Goal: Task Accomplishment & Management: Complete application form

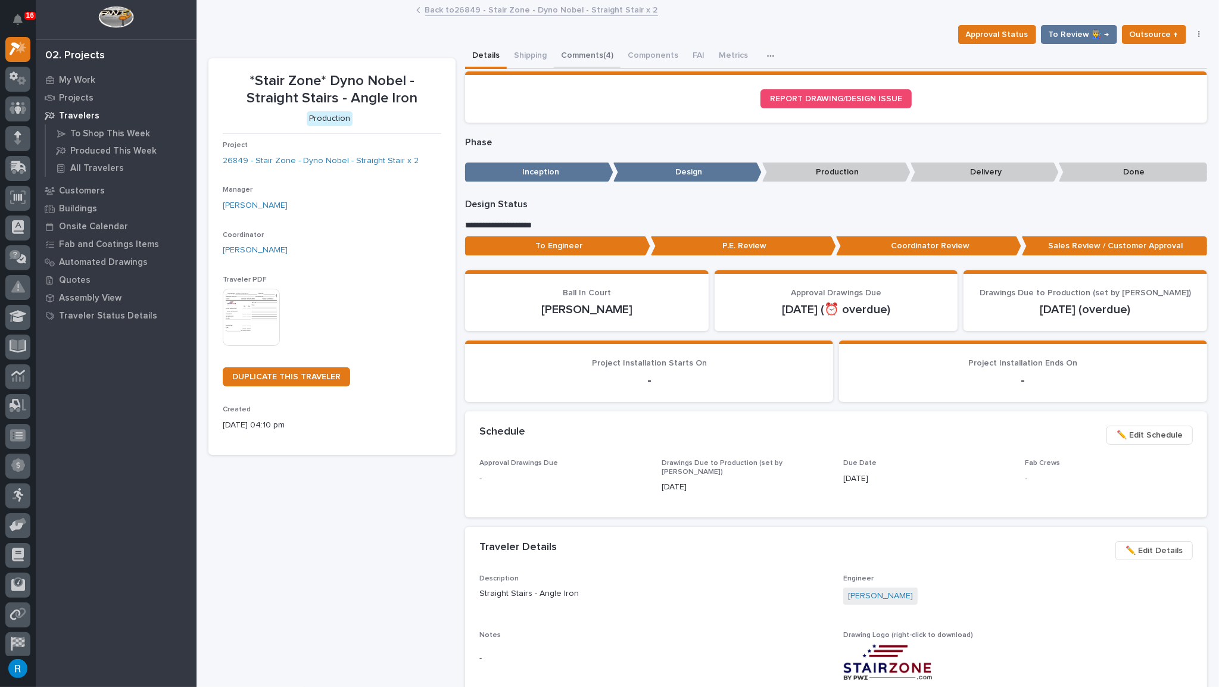
click at [573, 48] on button "Comments (4)" at bounding box center [587, 56] width 67 height 25
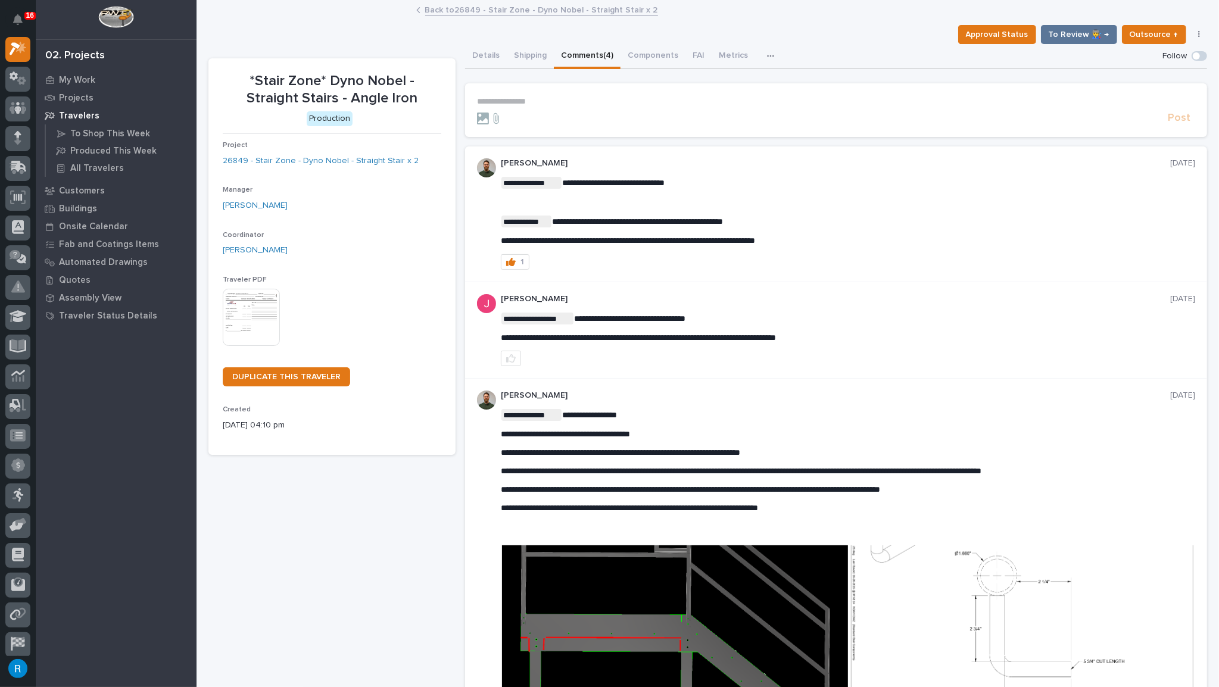
click at [495, 101] on p "**********" at bounding box center [836, 101] width 718 height 10
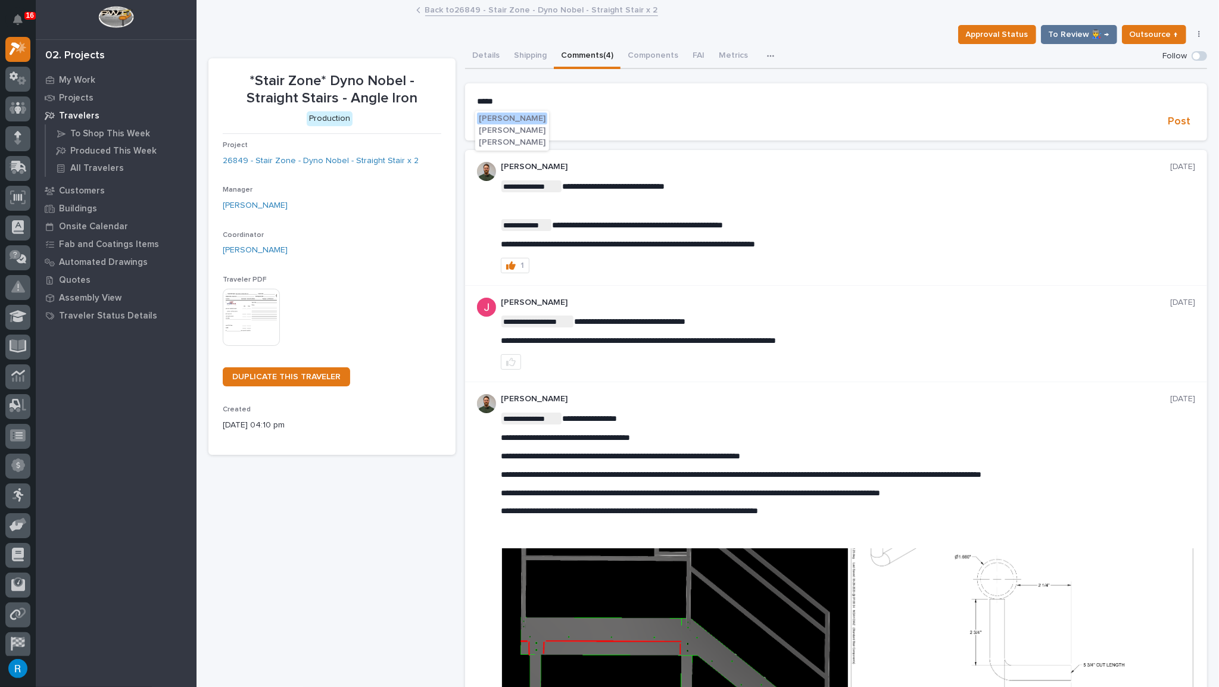
click at [513, 143] on span "[PERSON_NAME]" at bounding box center [512, 142] width 67 height 8
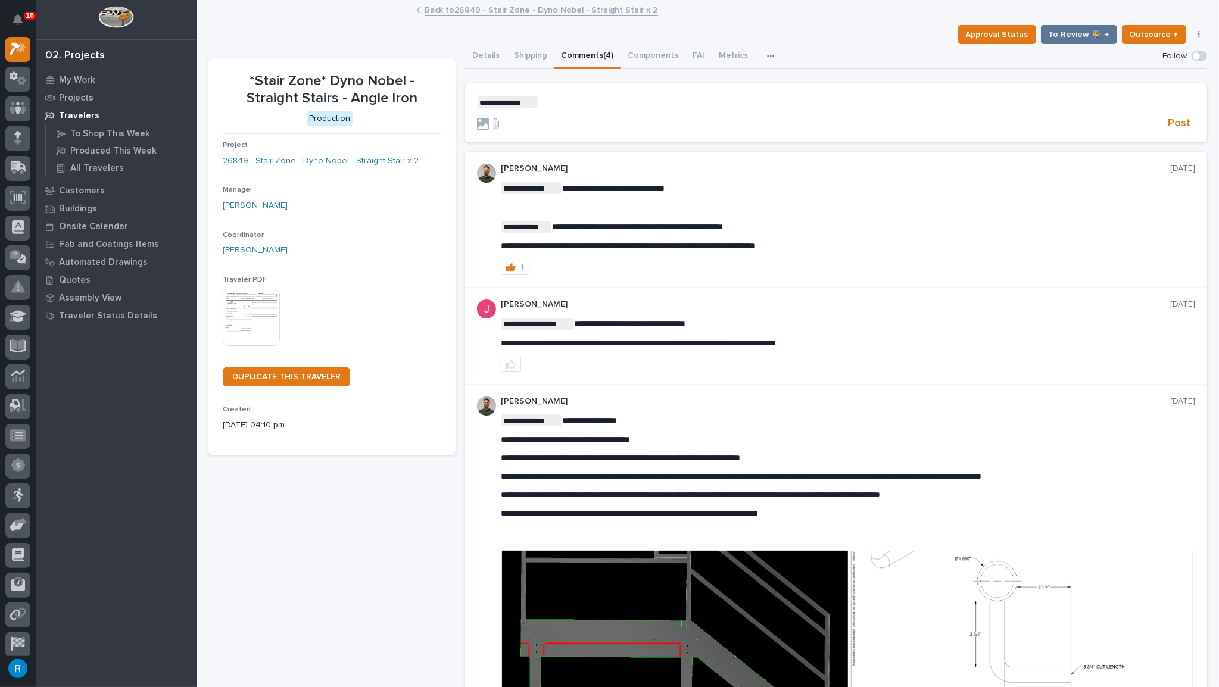
click at [544, 98] on p "**********" at bounding box center [836, 102] width 718 height 12
click at [573, 114] on button "[PERSON_NAME]" at bounding box center [573, 120] width 70 height 12
click at [623, 102] on p "**********" at bounding box center [836, 102] width 718 height 12
click at [1174, 124] on span "Post" at bounding box center [1179, 124] width 23 height 14
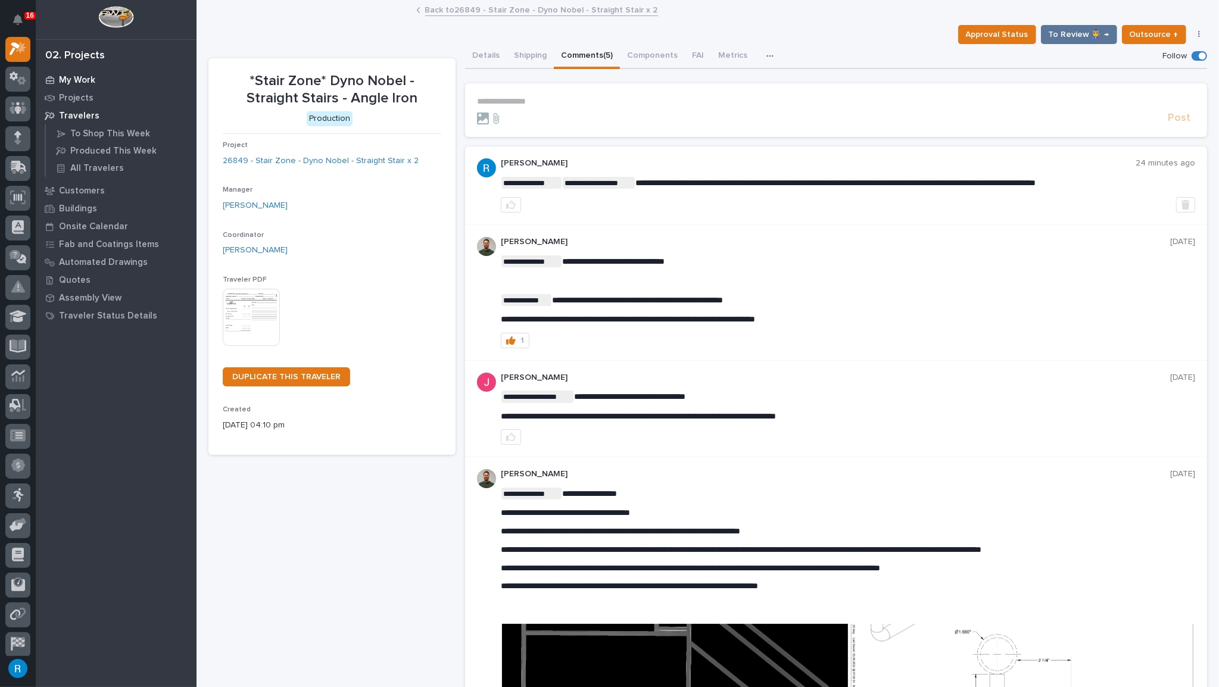
click at [75, 79] on p "My Work" at bounding box center [77, 80] width 36 height 11
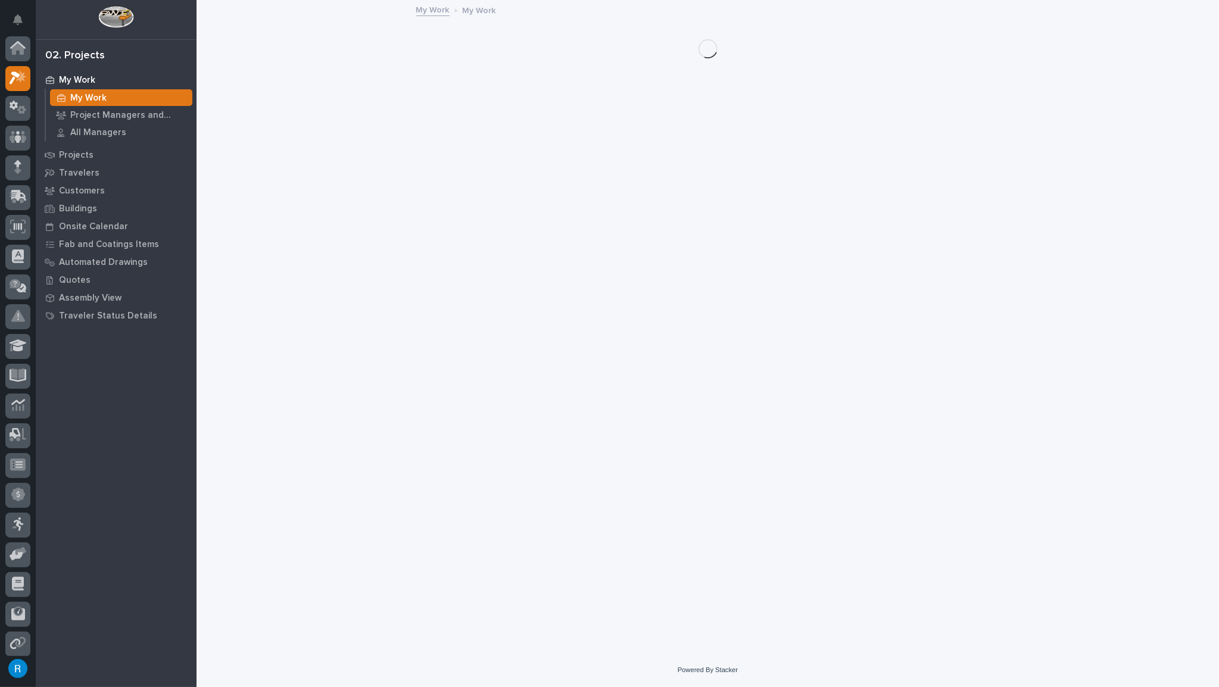
scroll to position [29, 0]
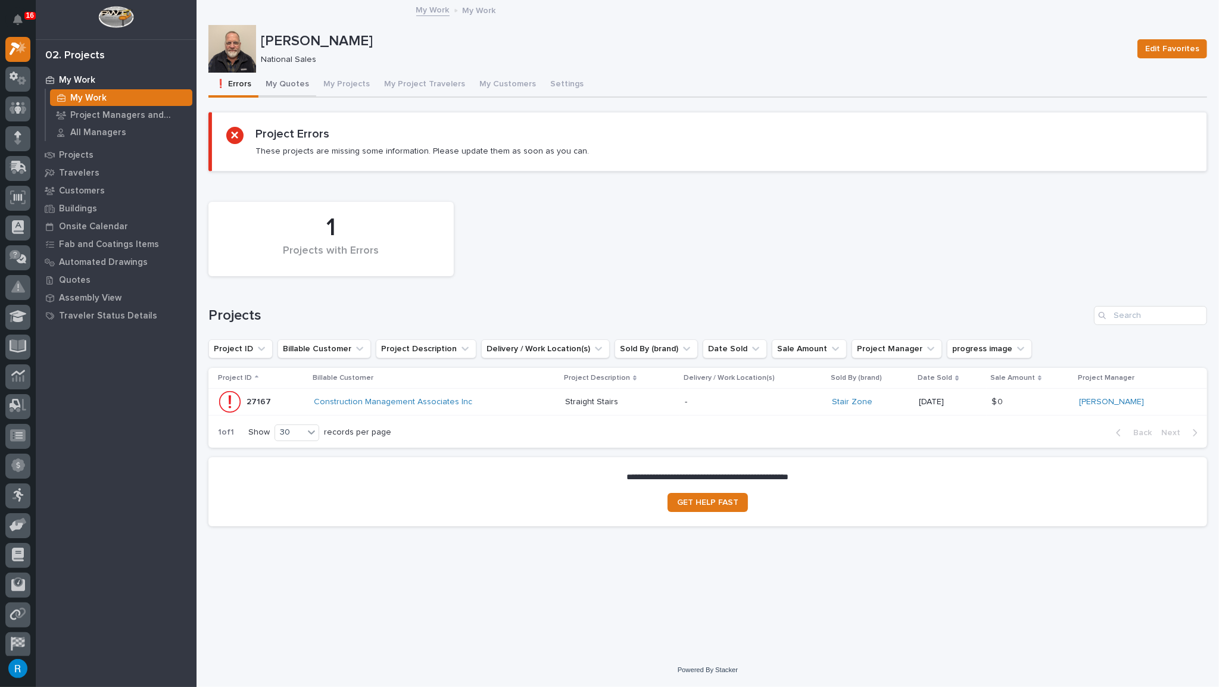
click at [282, 83] on button "My Quotes" at bounding box center [287, 85] width 58 height 25
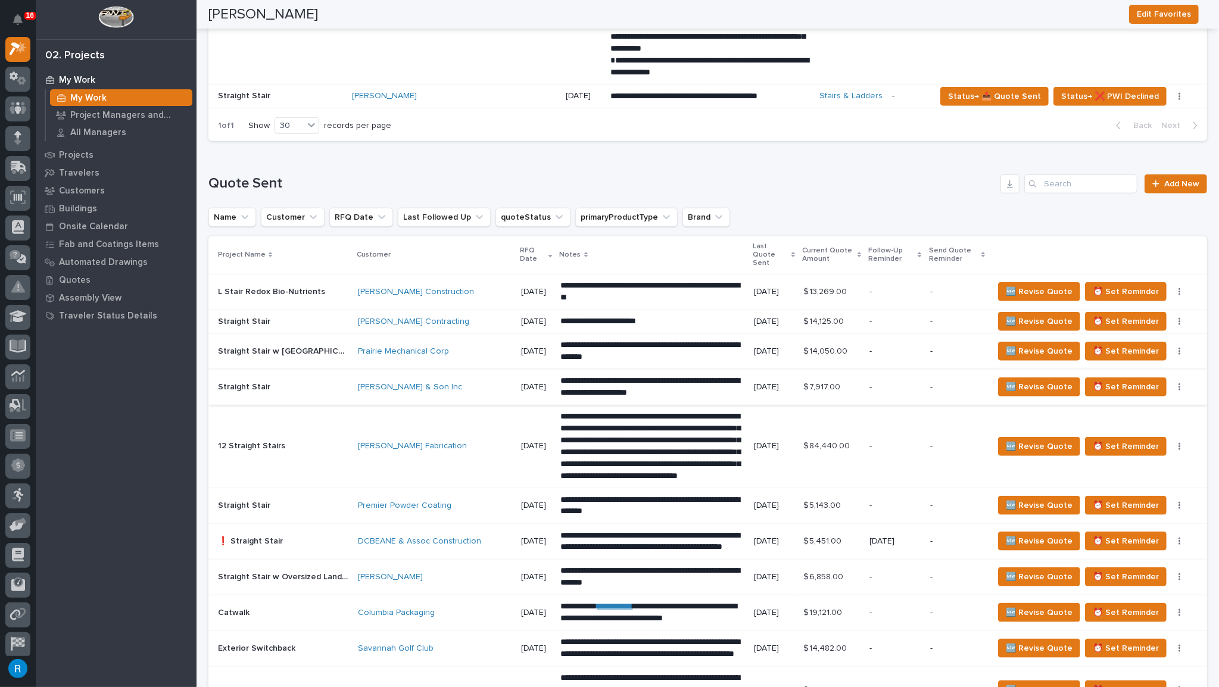
scroll to position [1125, 0]
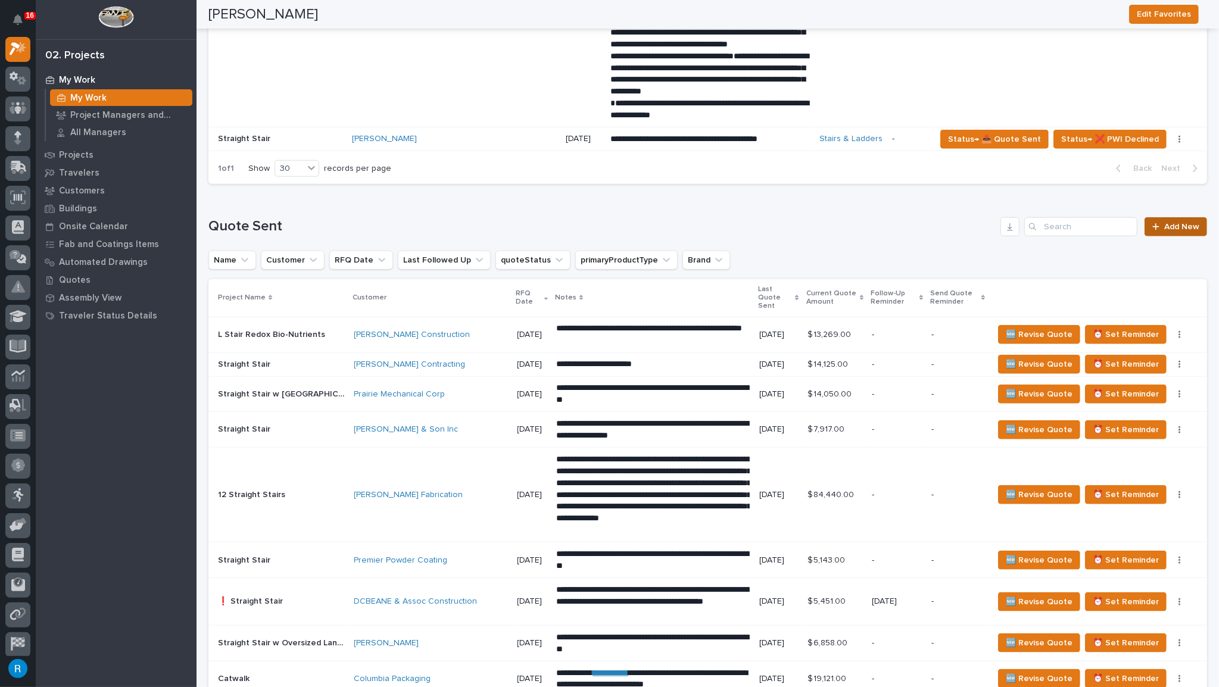
click at [1176, 223] on span "Add New" at bounding box center [1181, 227] width 35 height 8
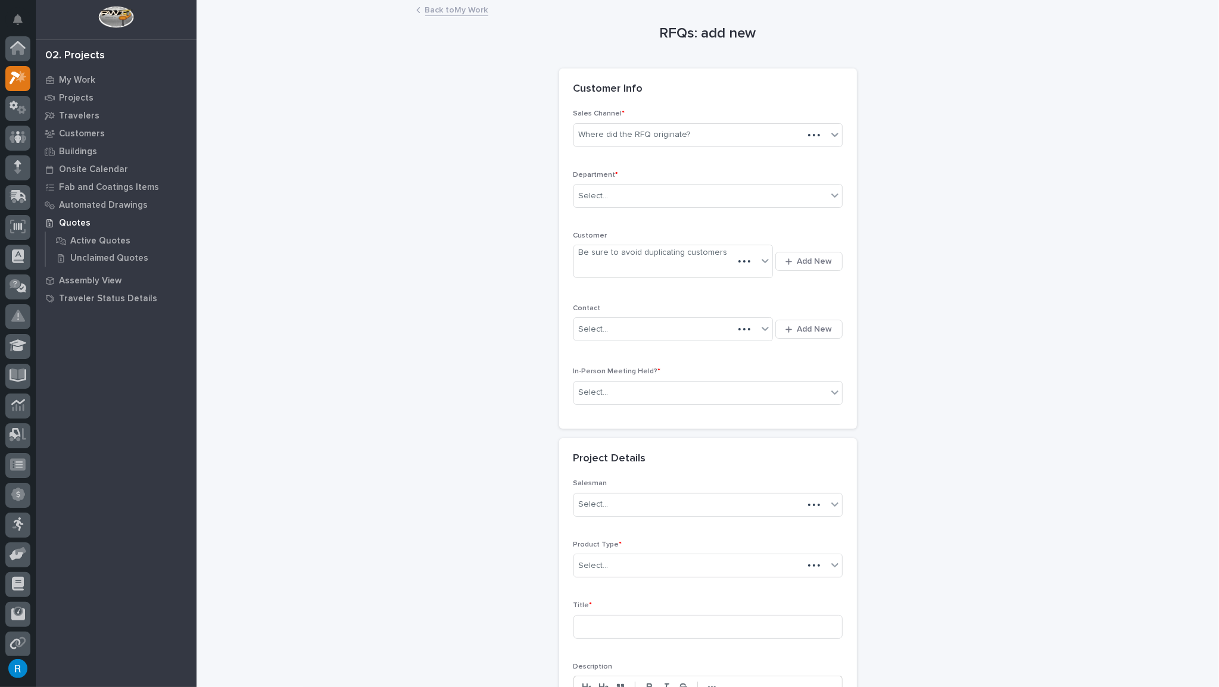
scroll to position [29, 0]
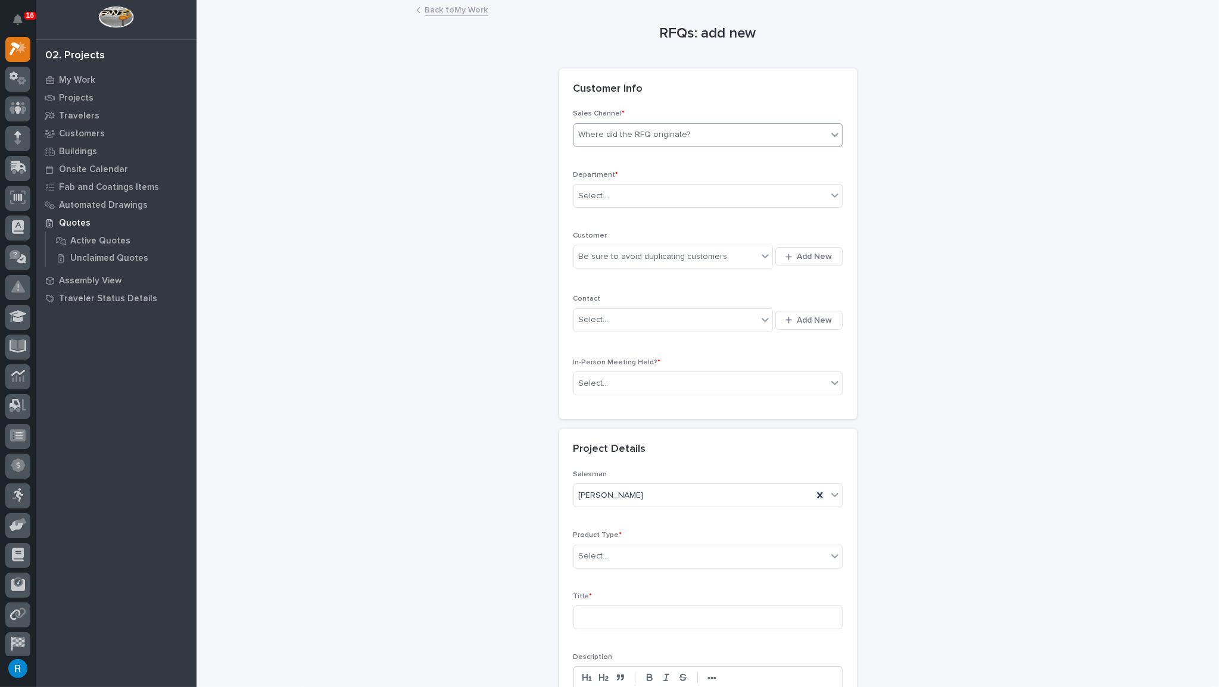
click at [673, 137] on div "Where did the RFQ originate?" at bounding box center [635, 135] width 112 height 13
click at [600, 202] on div "Stair Zone" at bounding box center [704, 198] width 268 height 21
click at [613, 195] on div "Select..." at bounding box center [700, 196] width 253 height 20
click at [600, 217] on span "National Sales" at bounding box center [605, 216] width 60 height 13
click at [732, 256] on div "Be sure to avoid duplicating customers" at bounding box center [666, 257] width 184 height 20
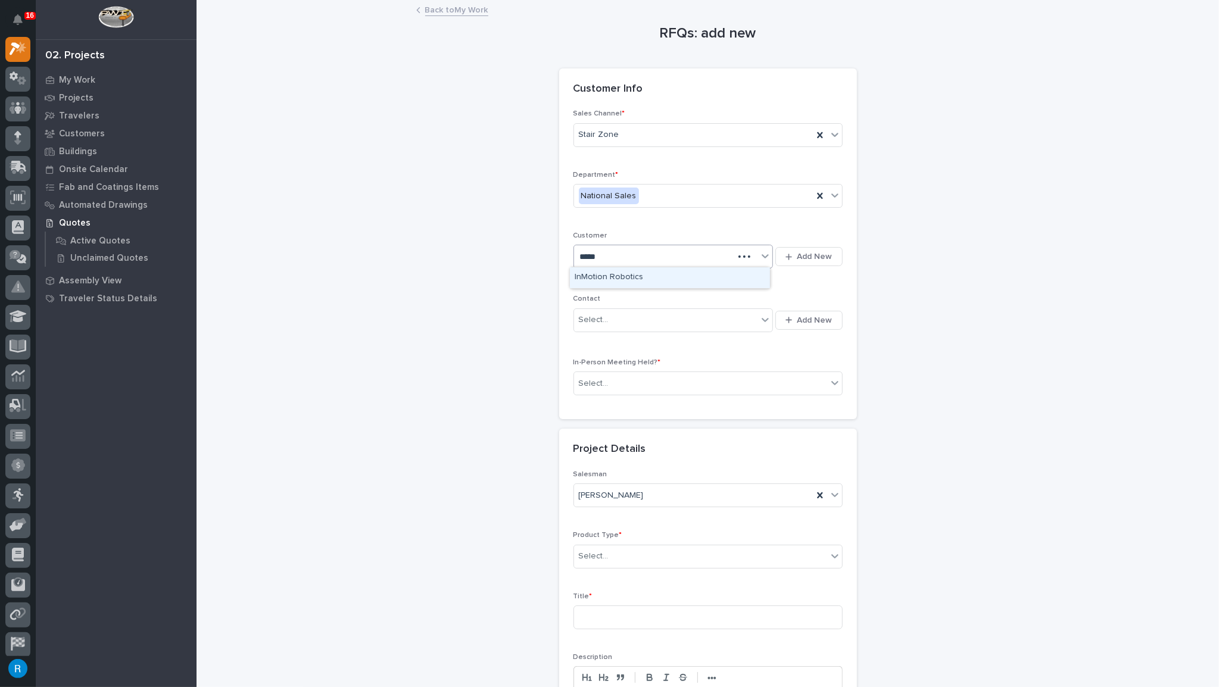
type input "******"
click at [612, 319] on div "Motion Industries" at bounding box center [670, 319] width 200 height 21
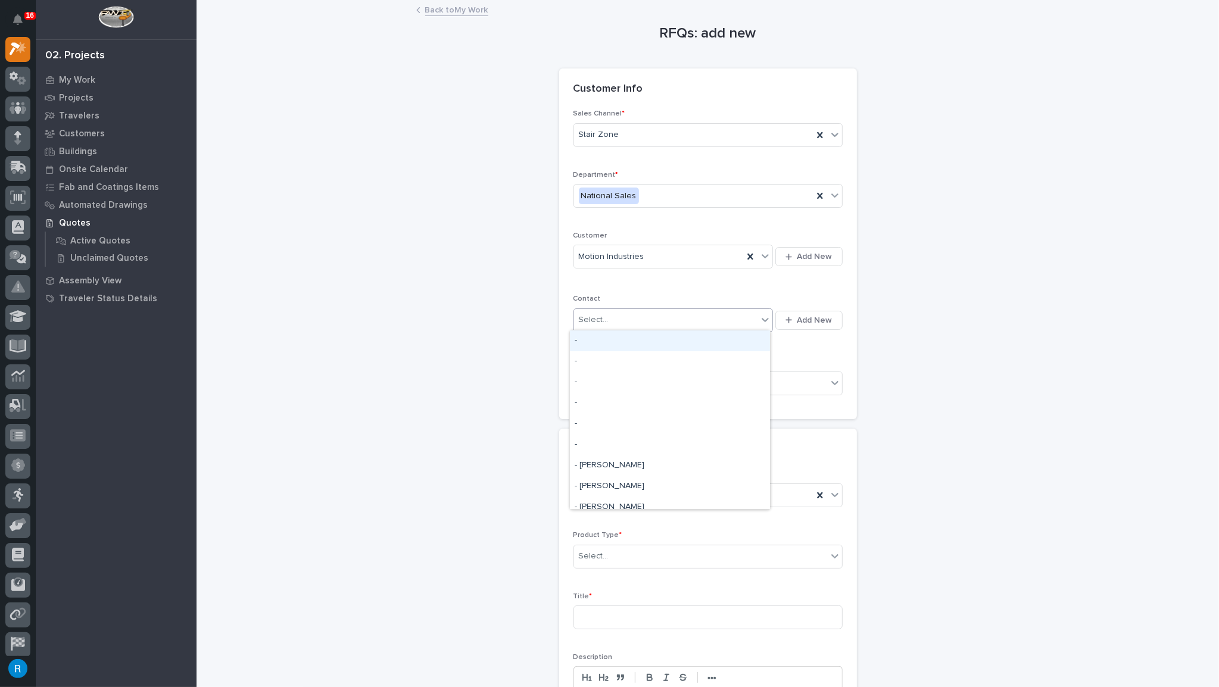
click at [625, 323] on div "Select..." at bounding box center [666, 320] width 184 height 20
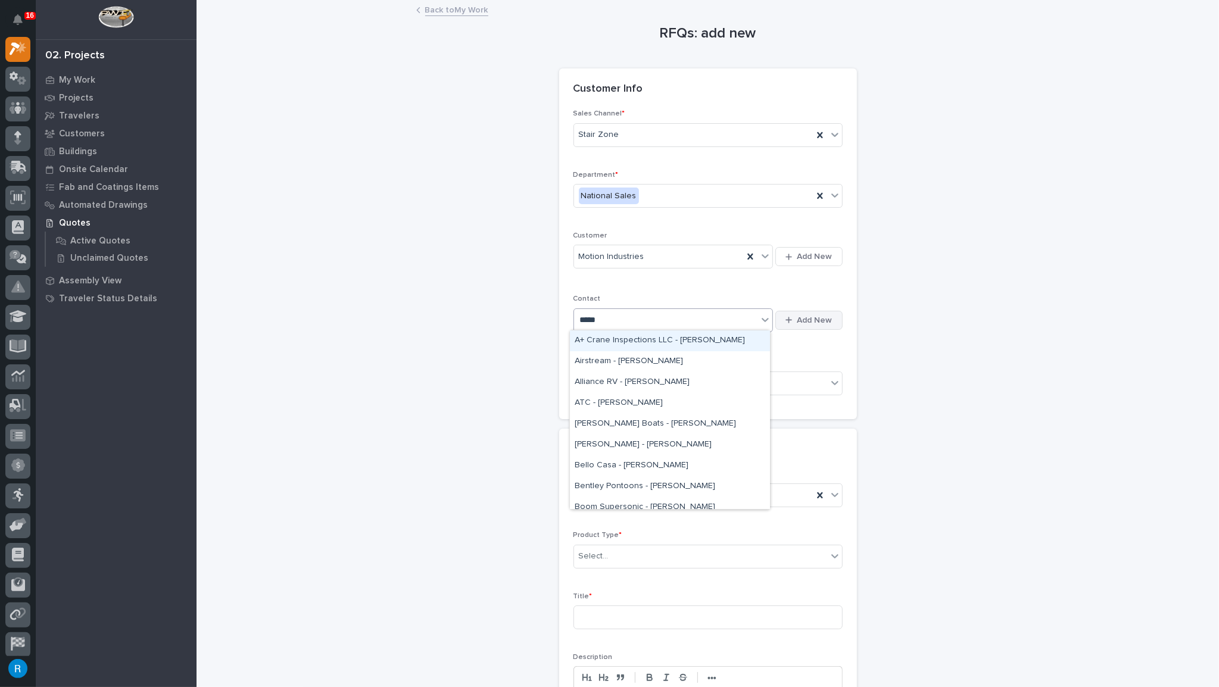
type input "*****"
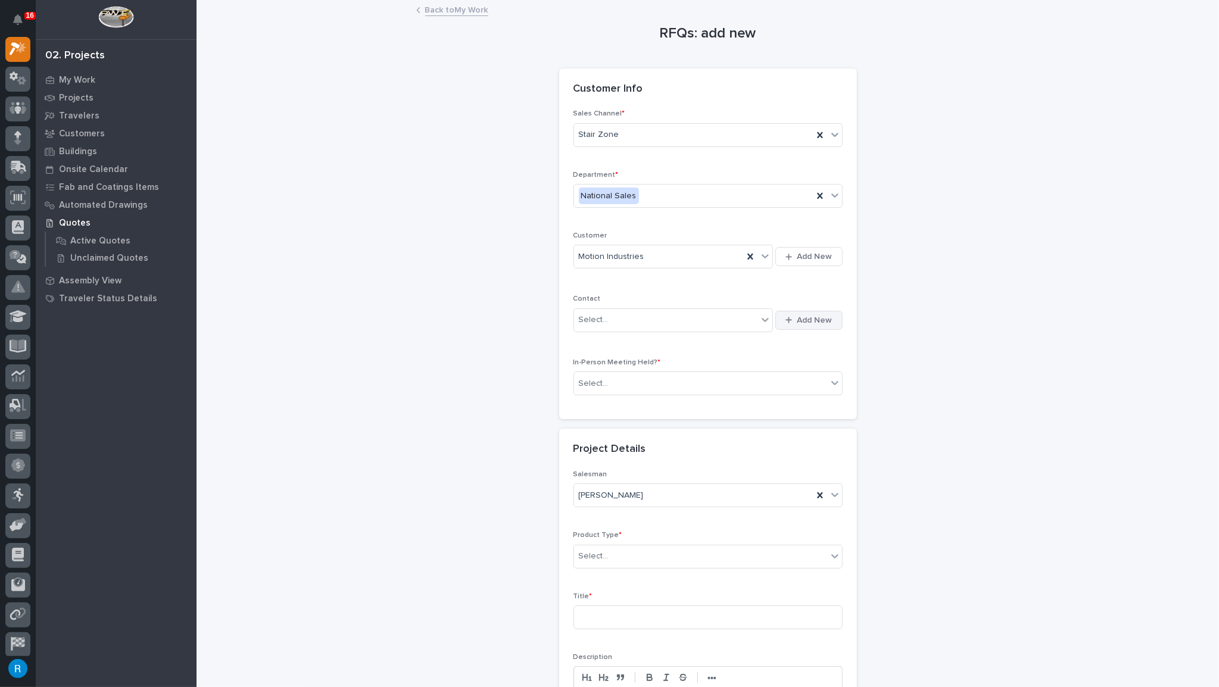
click at [812, 321] on span "Add New" at bounding box center [814, 320] width 35 height 11
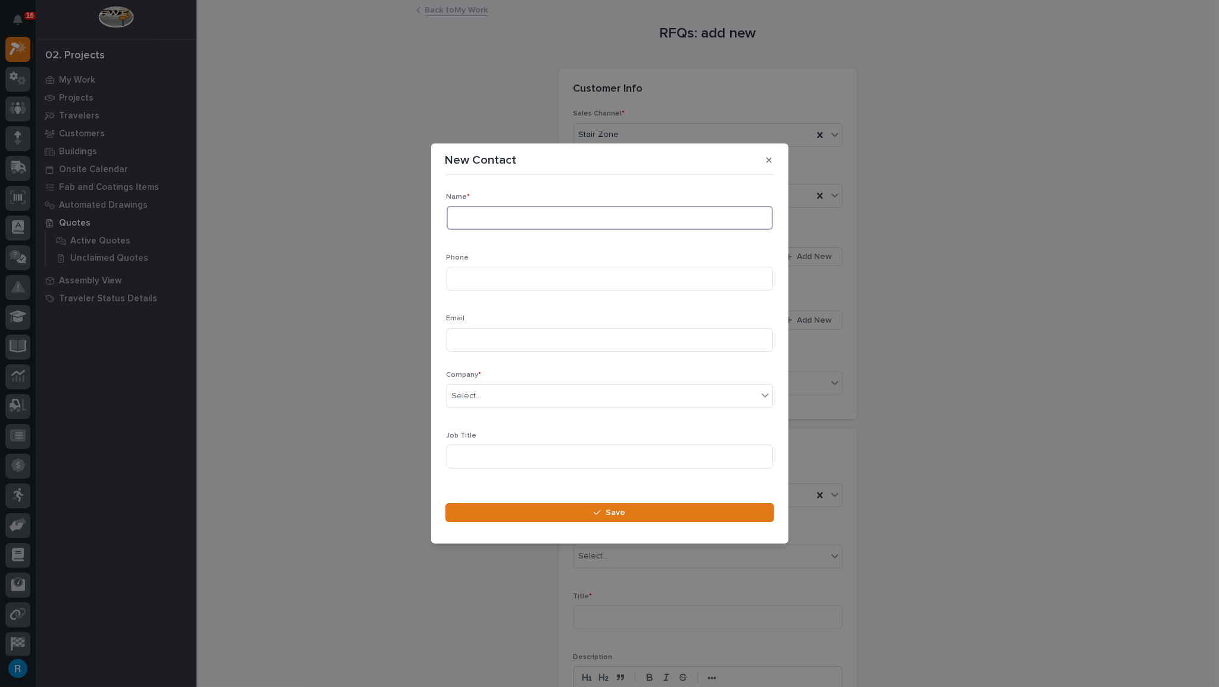
click at [465, 222] on input at bounding box center [610, 218] width 326 height 24
type input "[PERSON_NAME]"
type input "[PERSON_NAME][EMAIL_ADDRESS][PERSON_NAME][DOMAIN_NAME]"
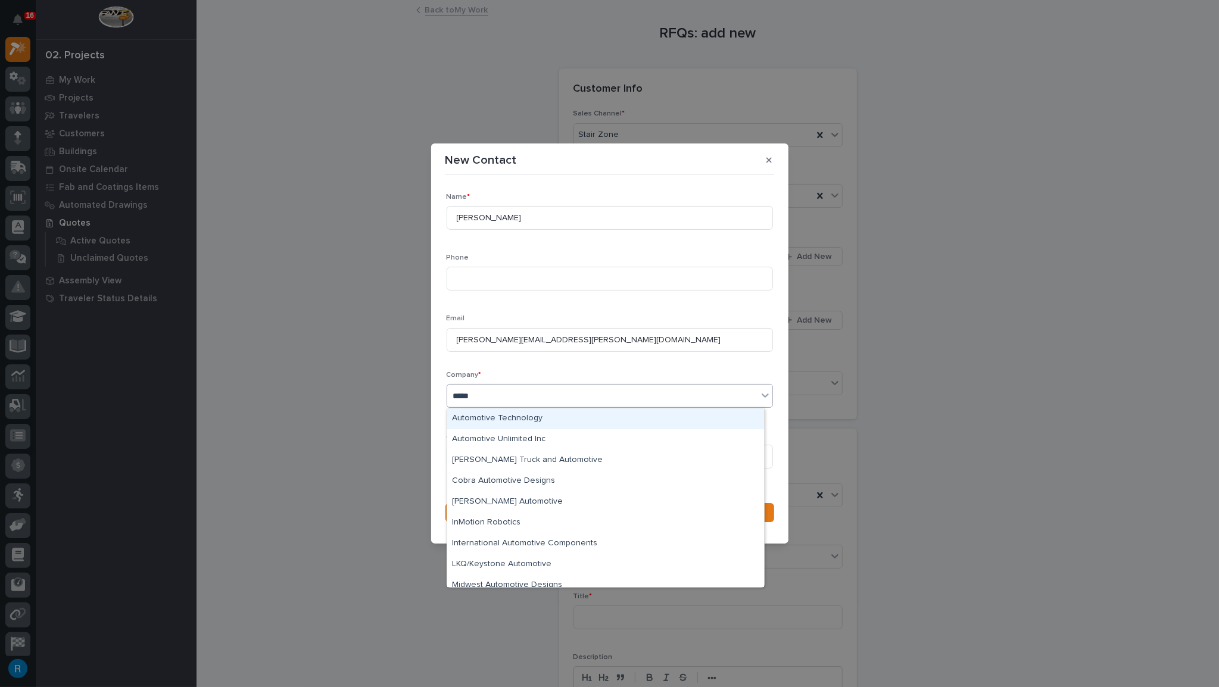
type input "******"
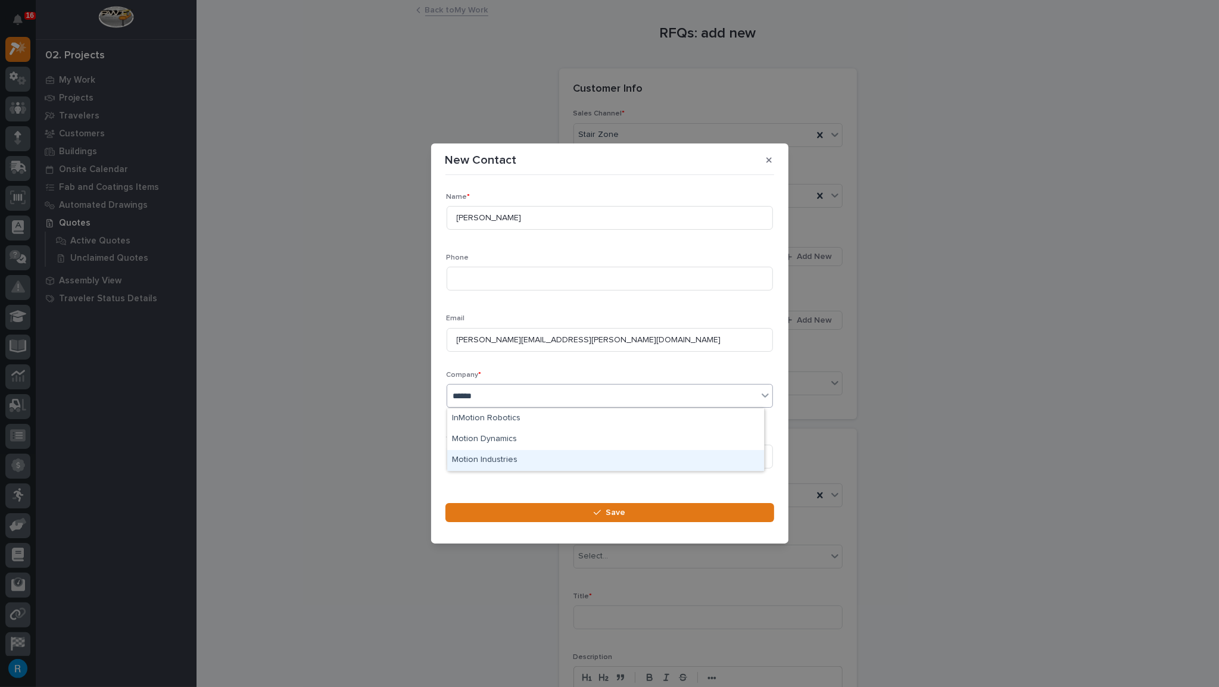
click at [478, 460] on div "Motion Industries" at bounding box center [605, 460] width 317 height 21
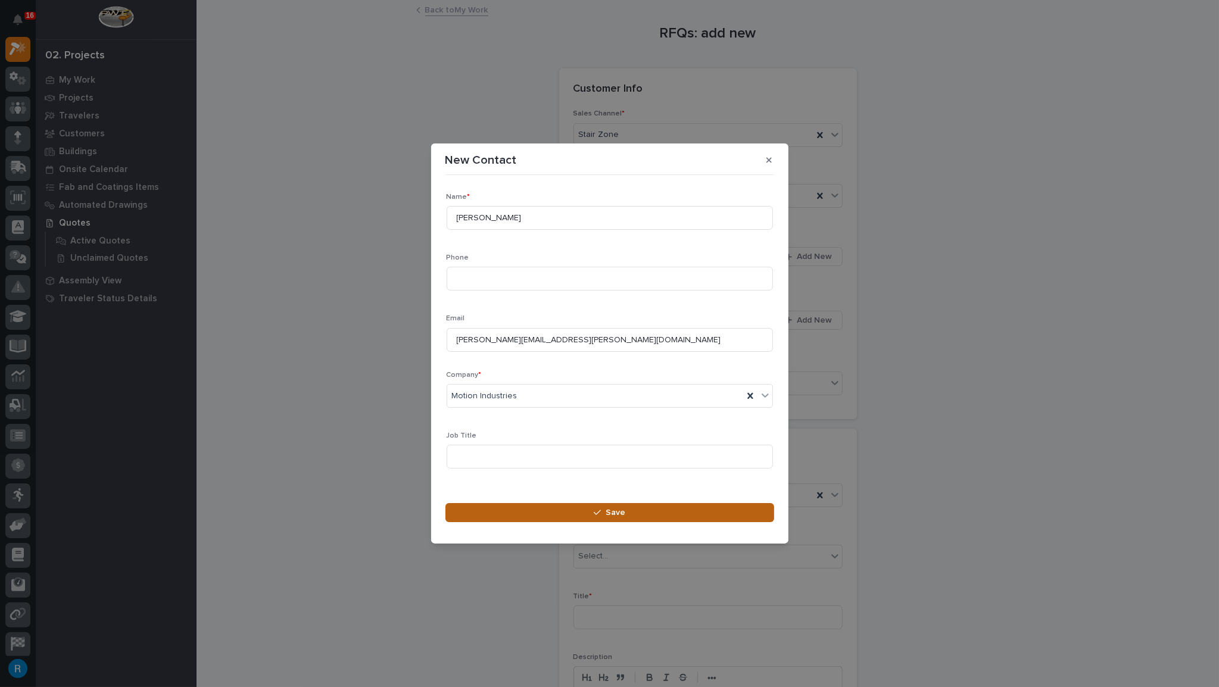
click at [629, 517] on button "Save" at bounding box center [609, 512] width 329 height 19
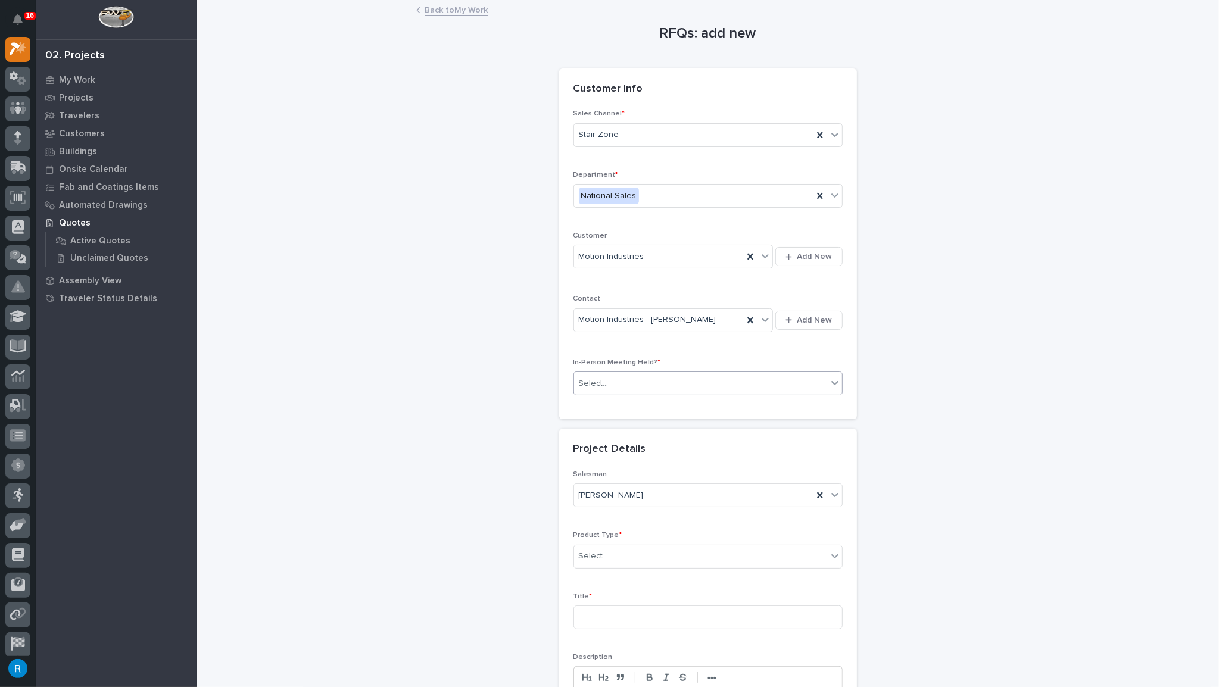
click at [614, 383] on div "Select..." at bounding box center [700, 384] width 253 height 20
click at [585, 422] on span "No" at bounding box center [583, 423] width 16 height 13
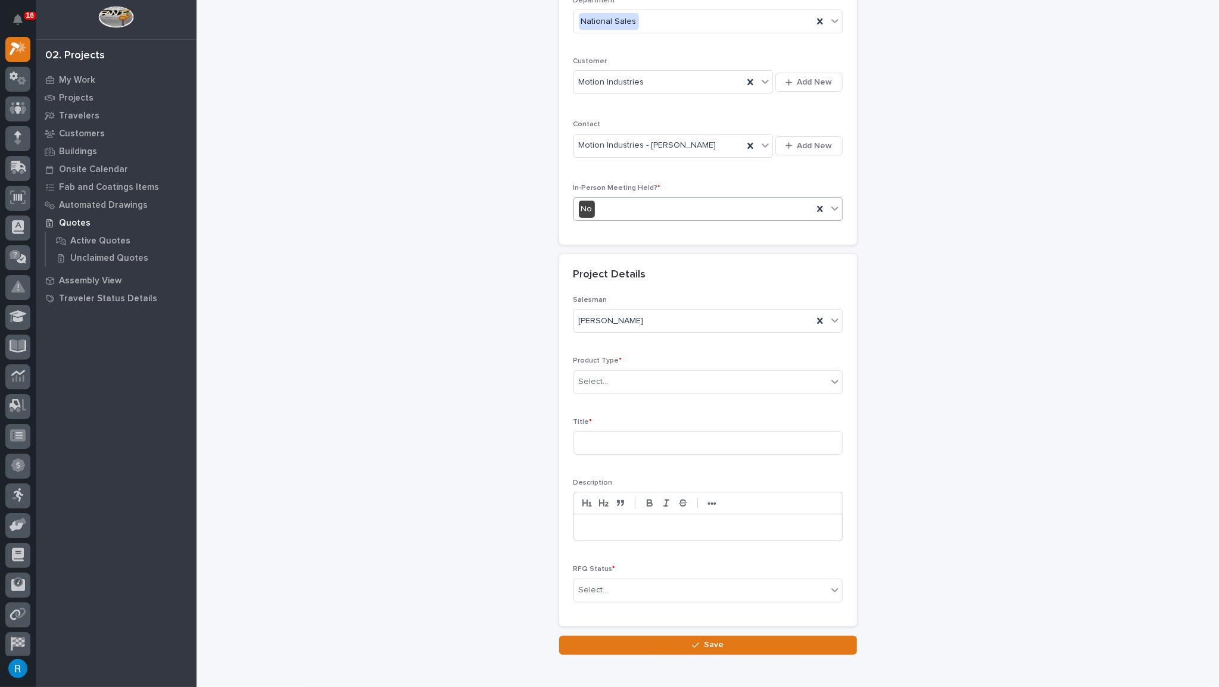
scroll to position [216, 0]
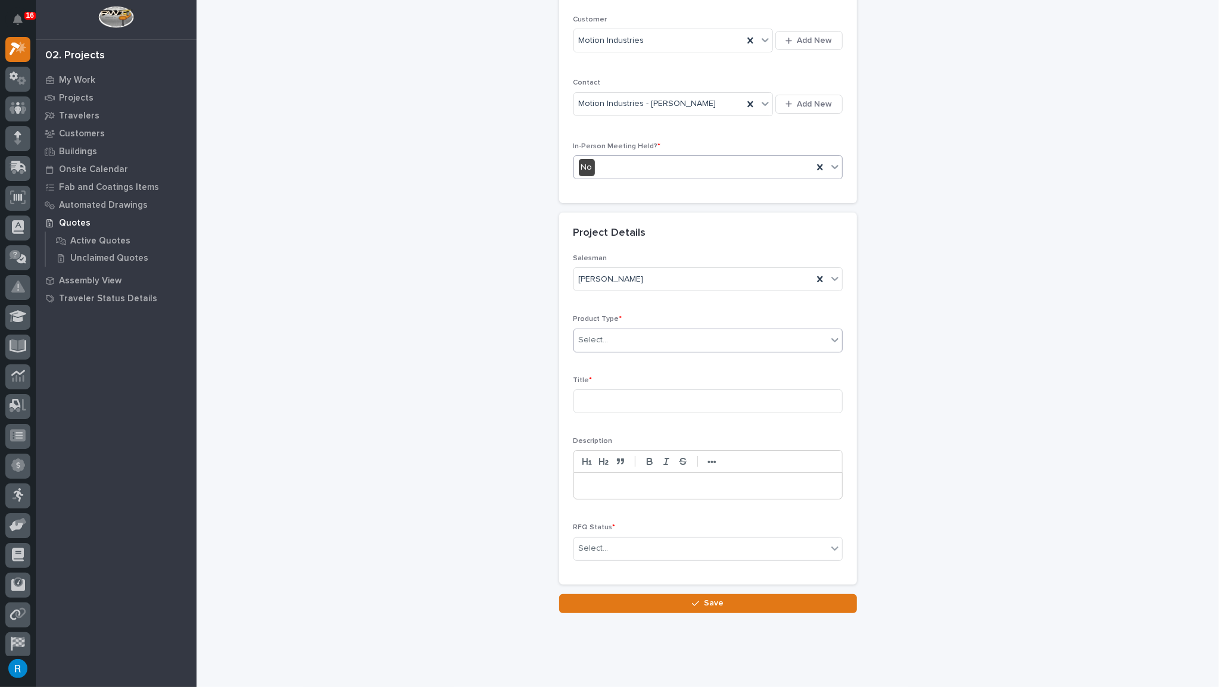
click at [640, 343] on div "Select..." at bounding box center [700, 340] width 253 height 20
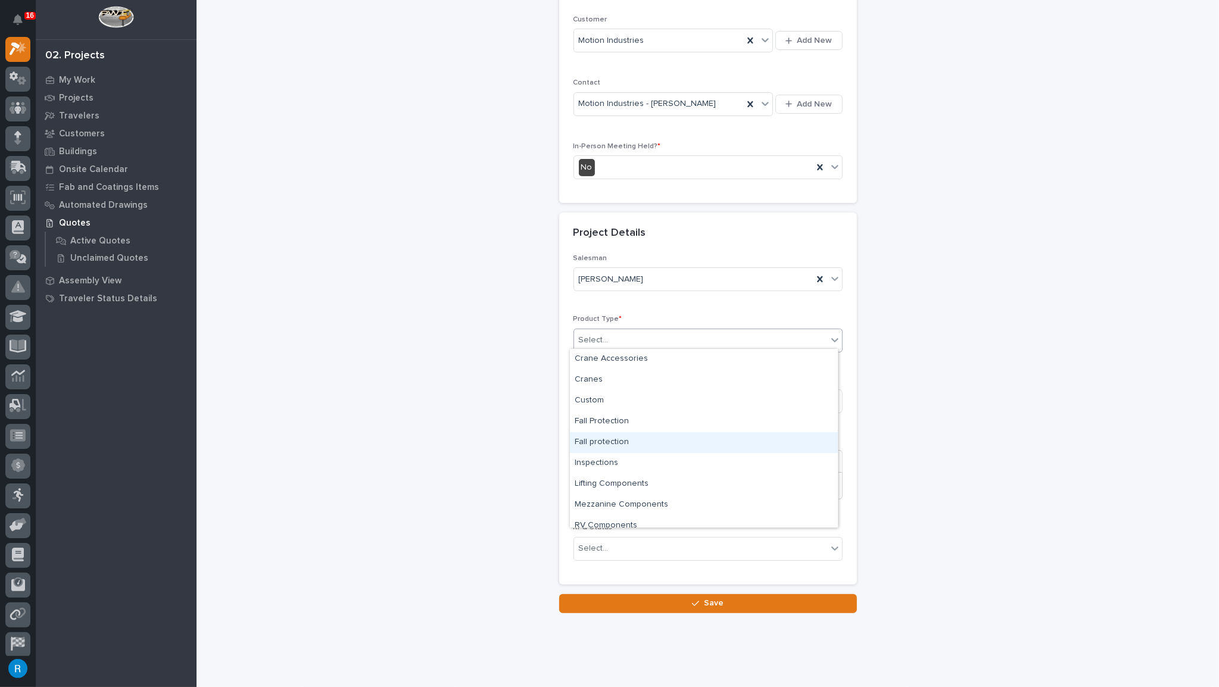
scroll to position [30, 0]
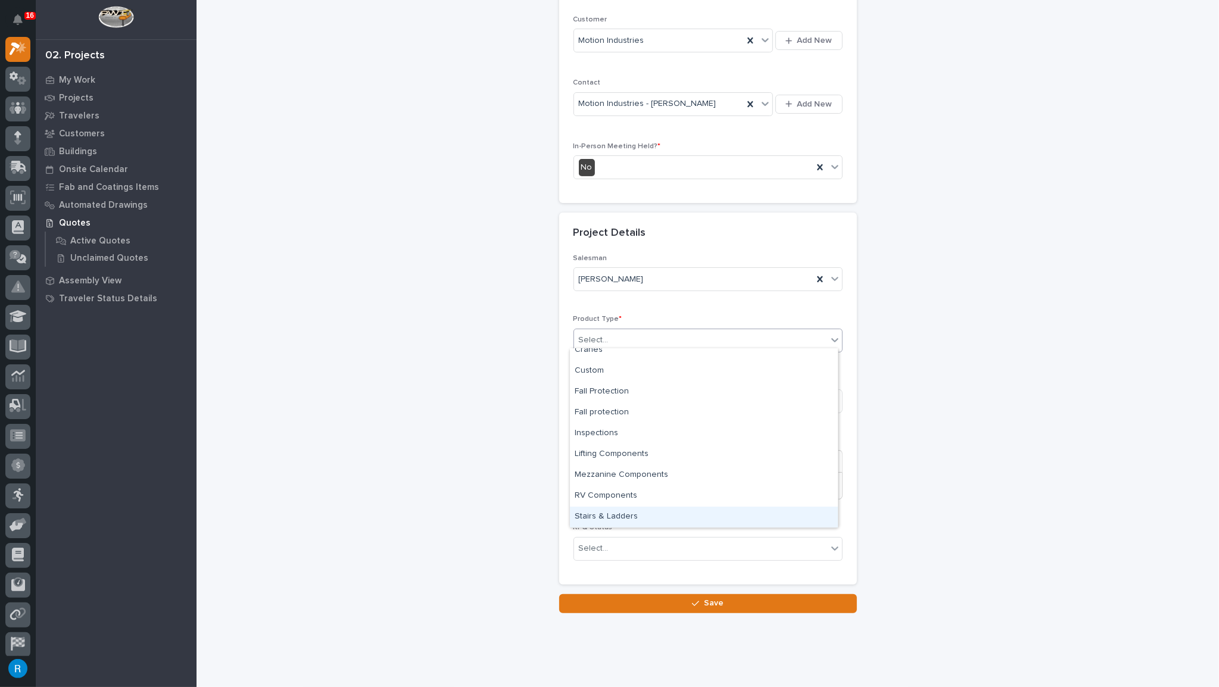
click at [604, 518] on div "Stairs & Ladders" at bounding box center [704, 517] width 268 height 21
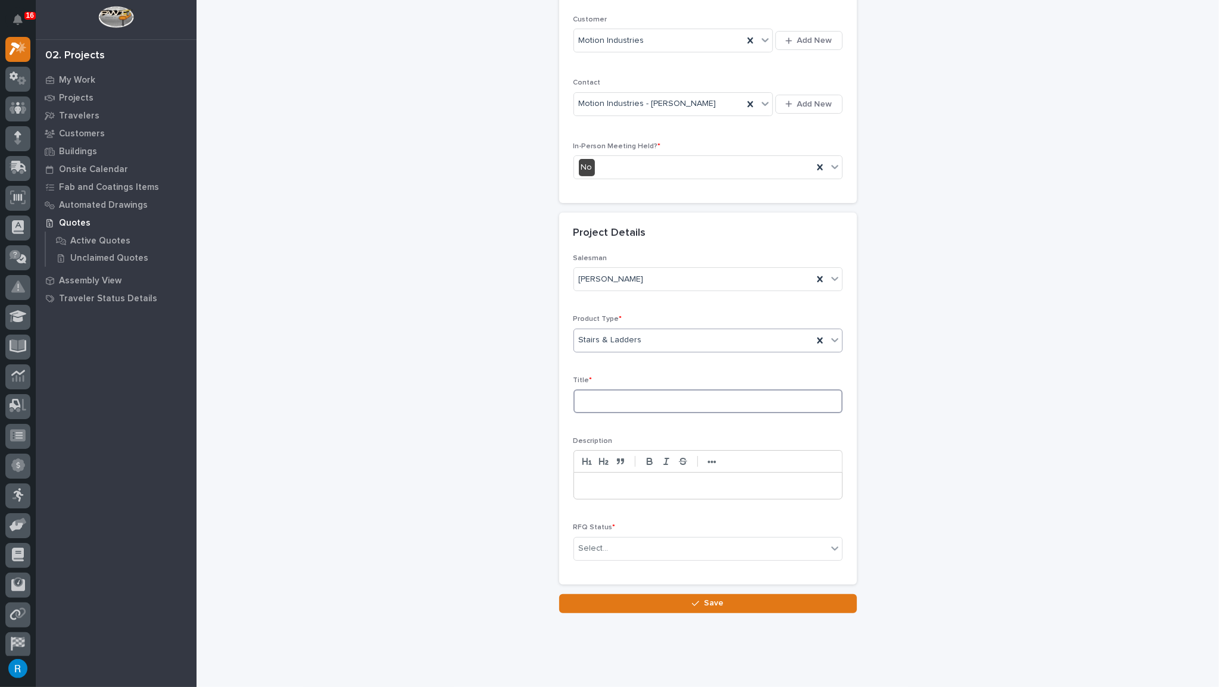
click at [606, 397] on input at bounding box center [707, 401] width 269 height 24
type input "Crossover Stairway"
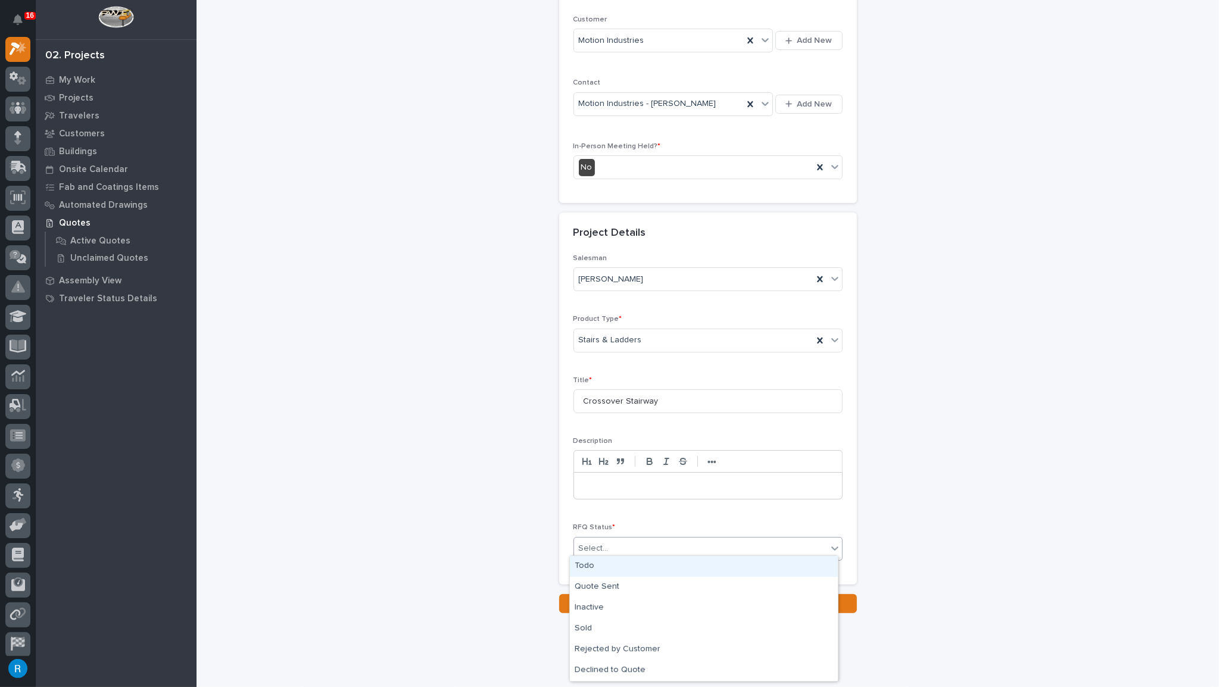
click at [662, 541] on div "Select..." at bounding box center [700, 549] width 253 height 20
click at [610, 583] on div "Quote Sent" at bounding box center [704, 587] width 268 height 21
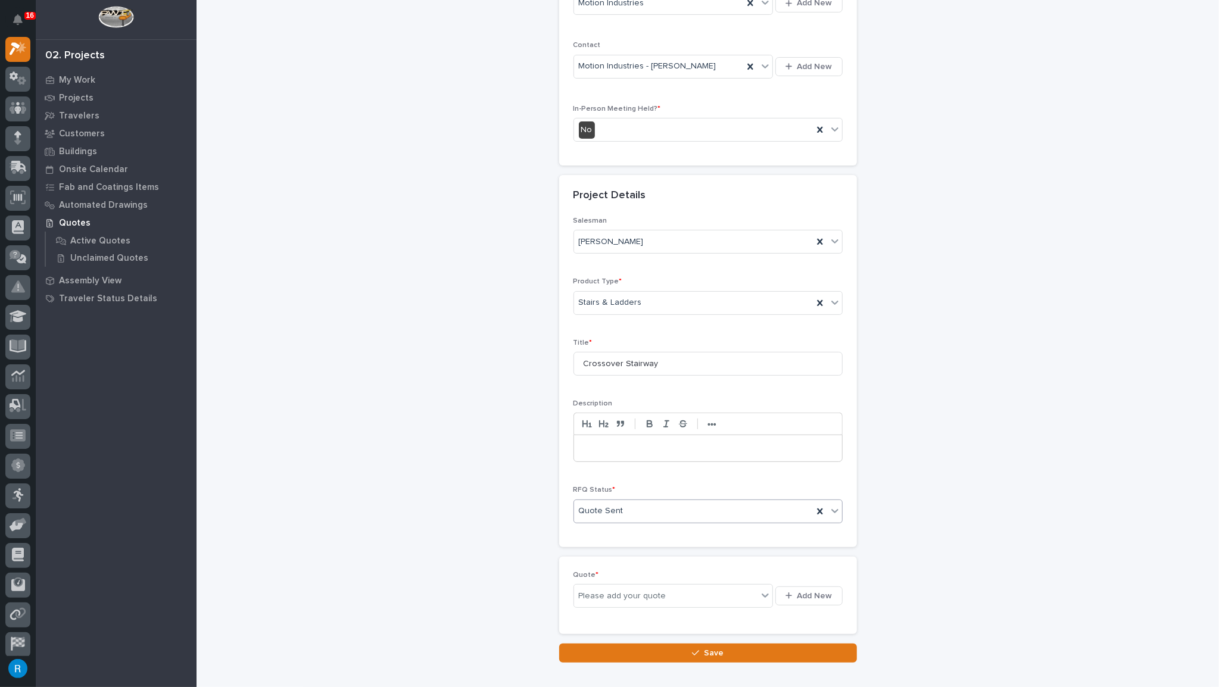
scroll to position [260, 0]
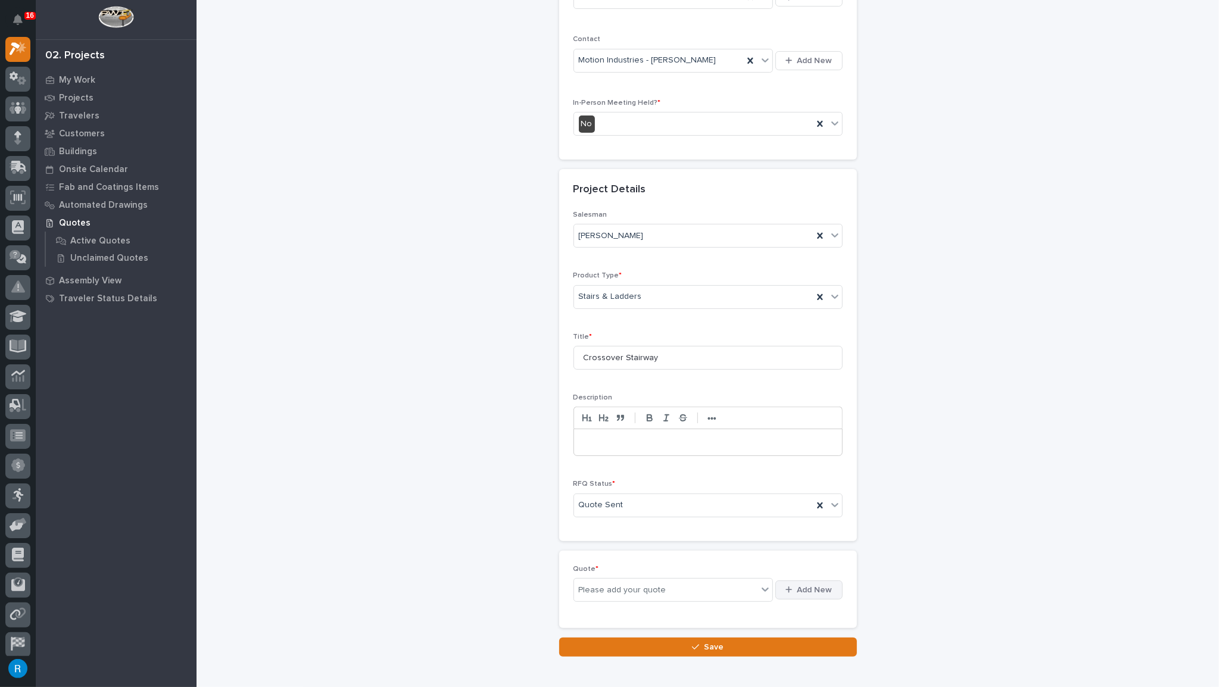
click at [813, 585] on span "Add New" at bounding box center [814, 590] width 35 height 11
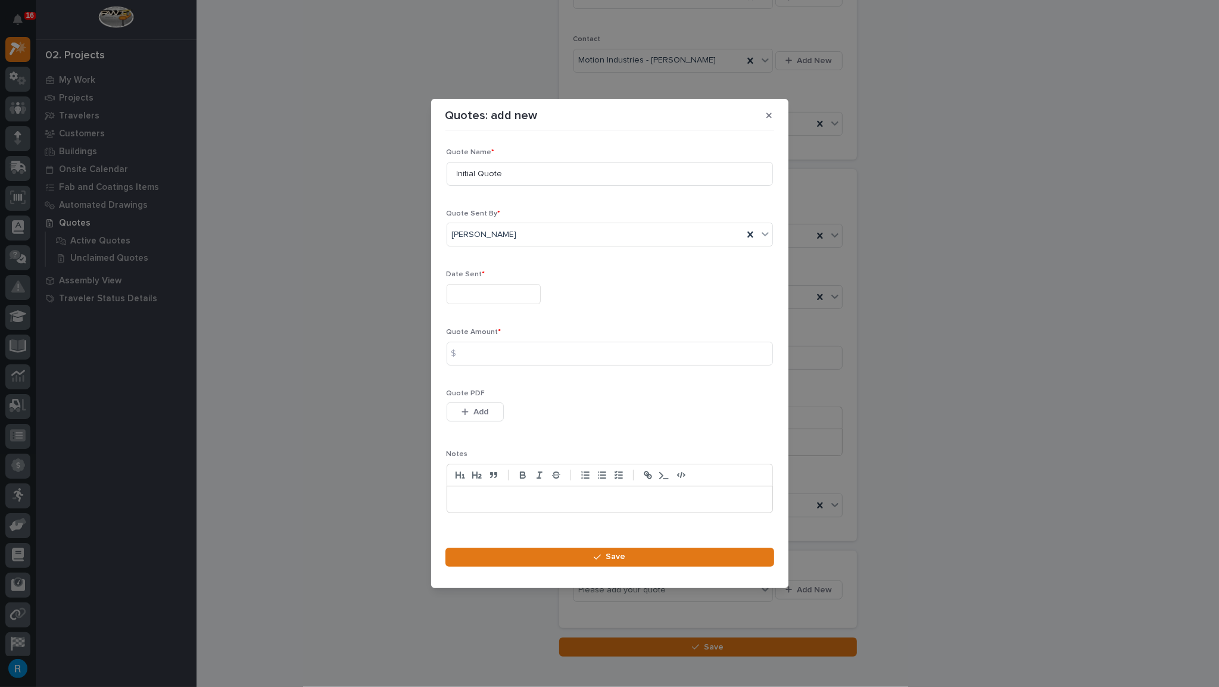
click at [516, 302] on input "text" at bounding box center [494, 294] width 94 height 21
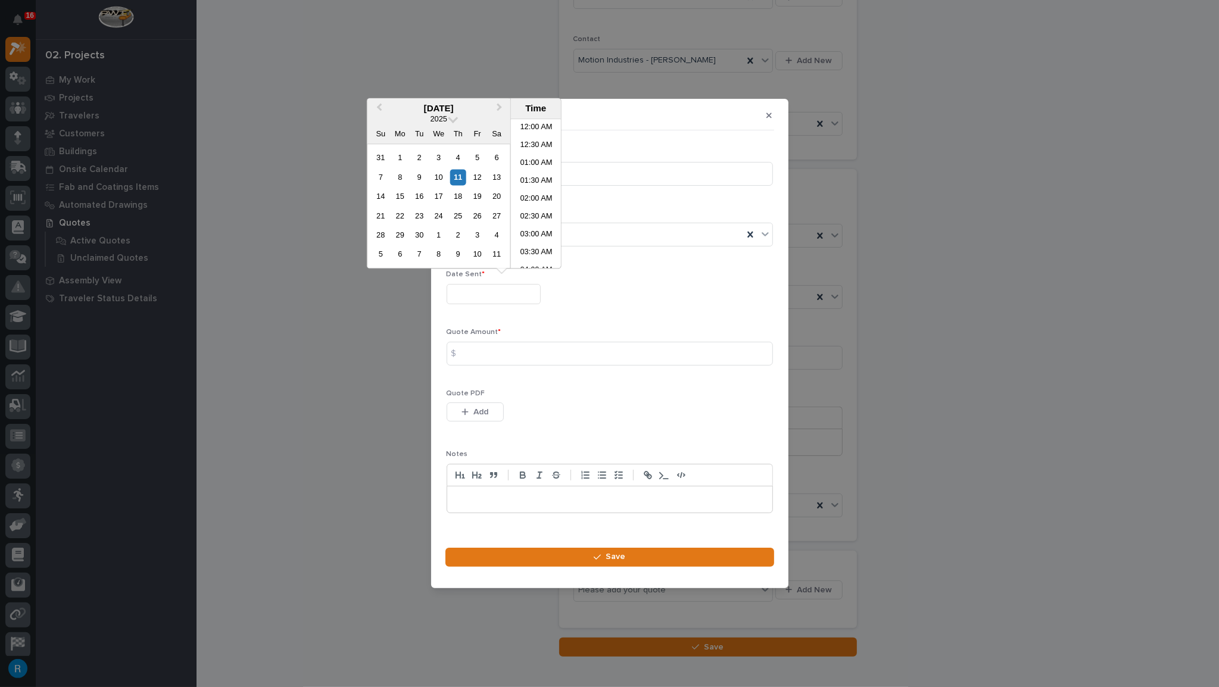
scroll to position [488, 0]
click at [462, 178] on div "11" at bounding box center [458, 177] width 16 height 16
type input "**********"
click at [485, 352] on input at bounding box center [610, 354] width 326 height 24
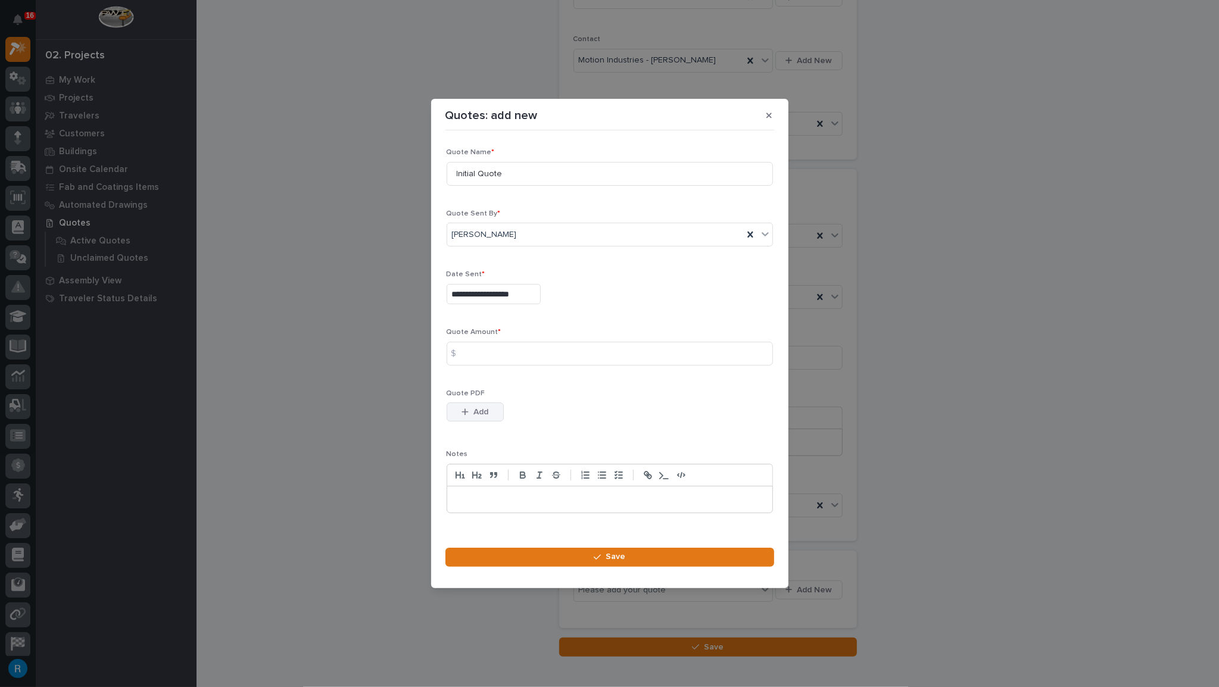
click at [483, 415] on span "Add" at bounding box center [480, 412] width 15 height 11
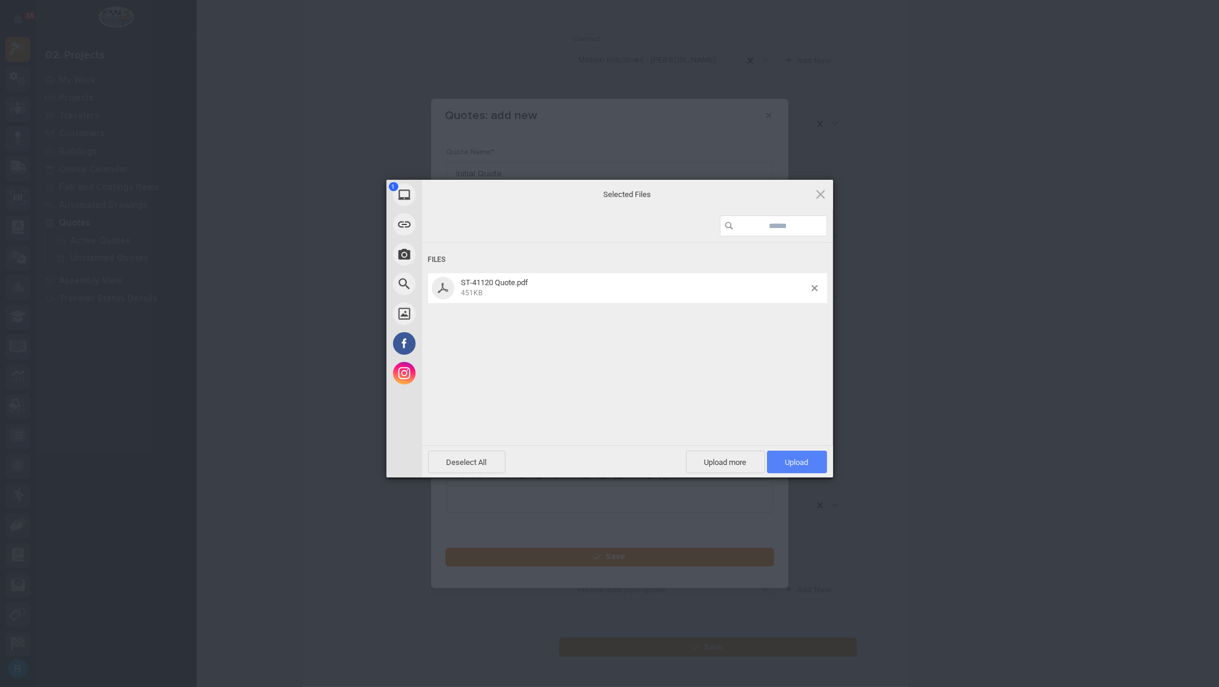
click at [804, 464] on span "Upload 1" at bounding box center [796, 462] width 23 height 9
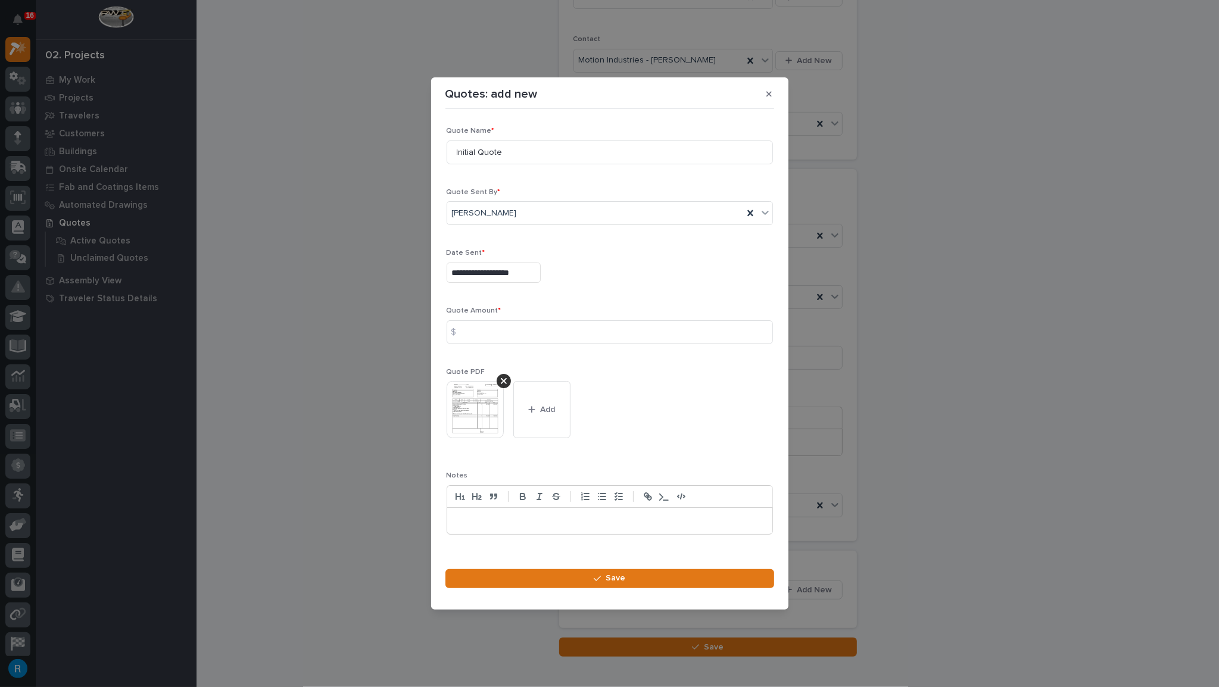
click at [465, 414] on img at bounding box center [475, 409] width 57 height 57
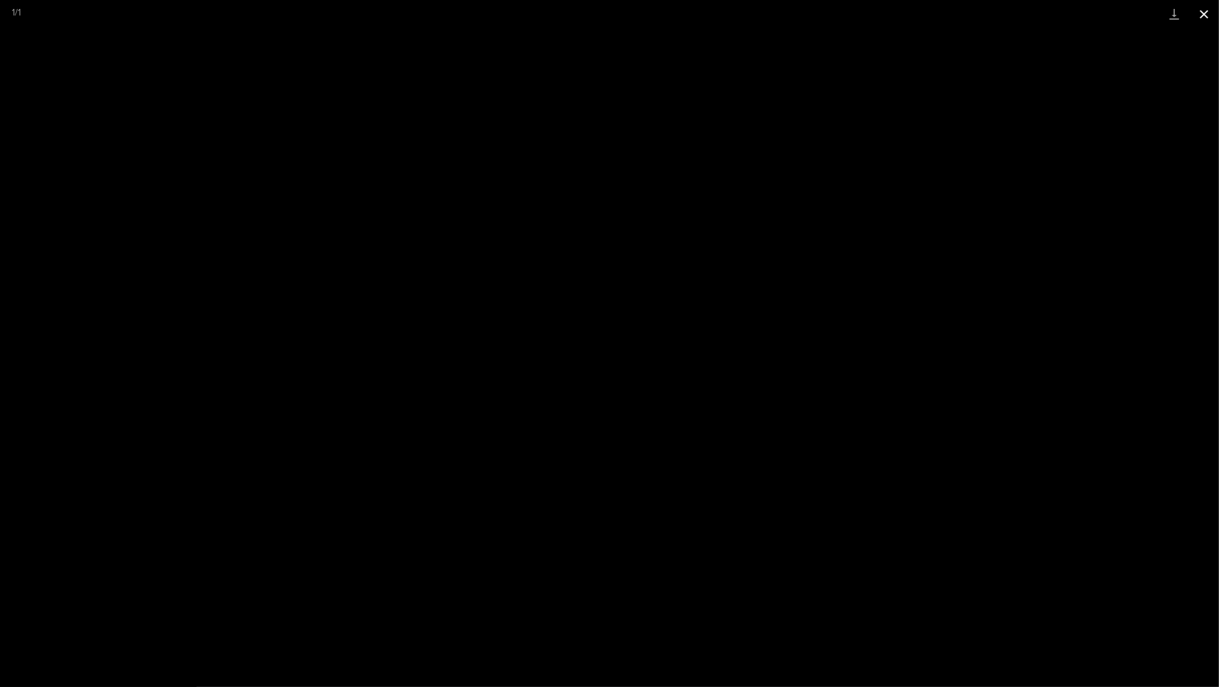
click at [1209, 16] on button "Close gallery" at bounding box center [1204, 14] width 30 height 28
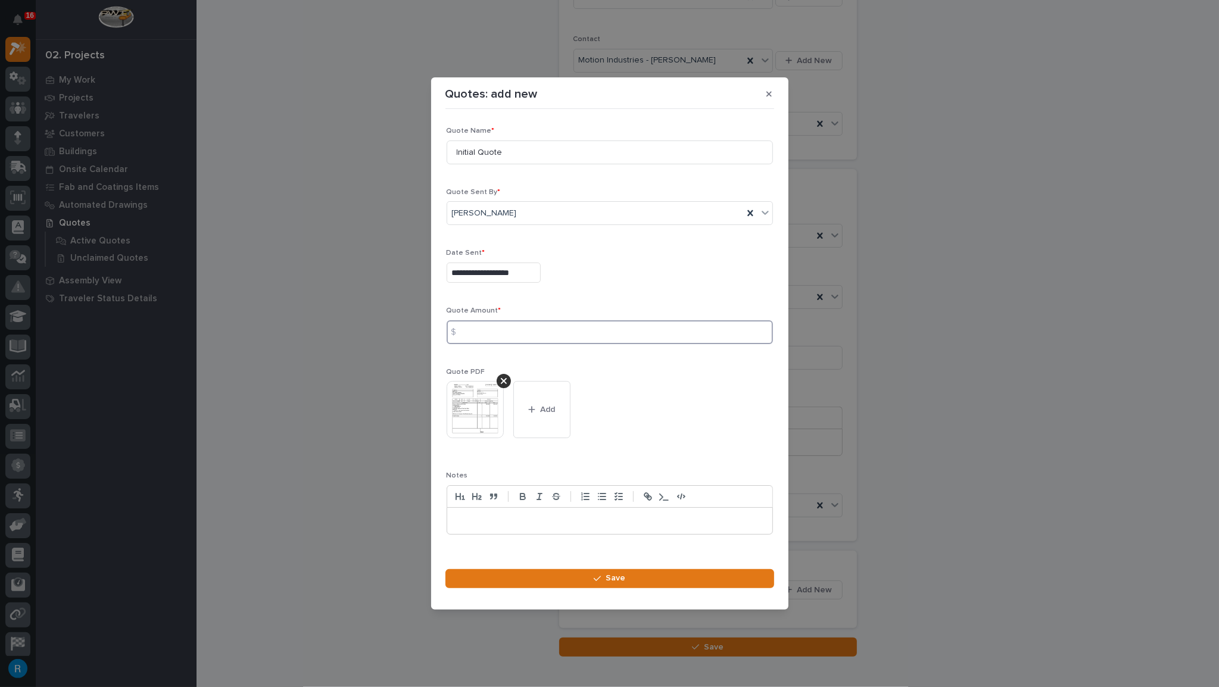
click at [491, 339] on input at bounding box center [610, 332] width 326 height 24
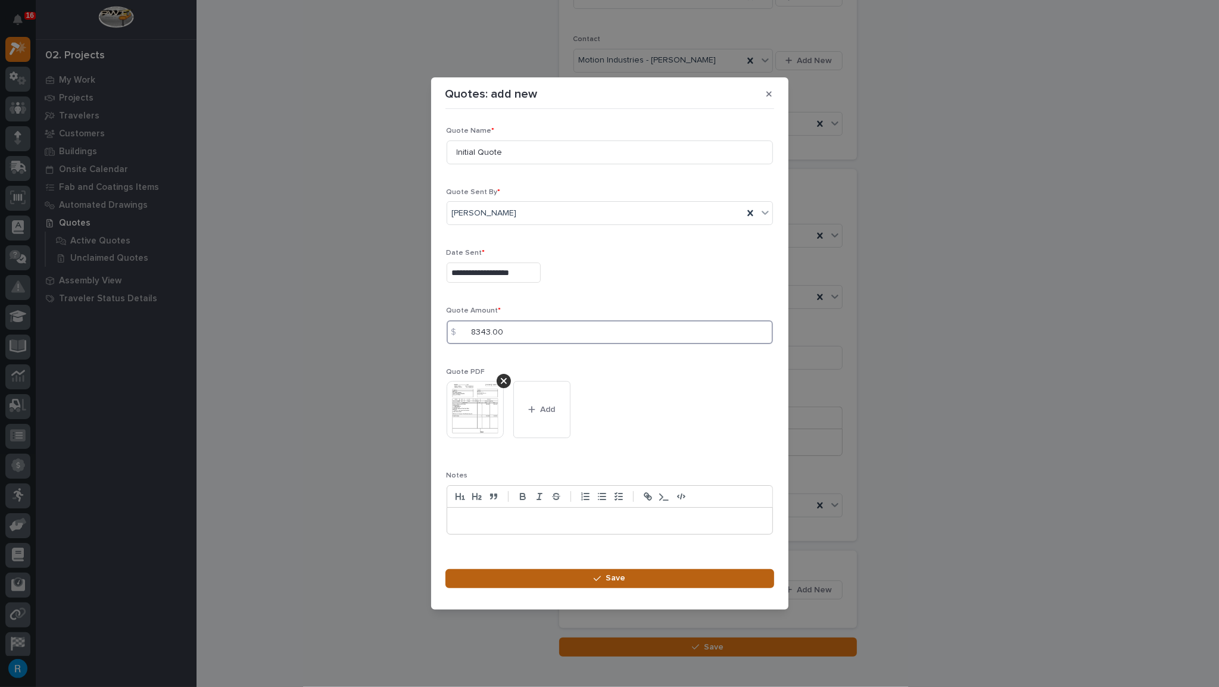
type input "8343.00"
click at [616, 579] on span "Save" at bounding box center [616, 578] width 20 height 11
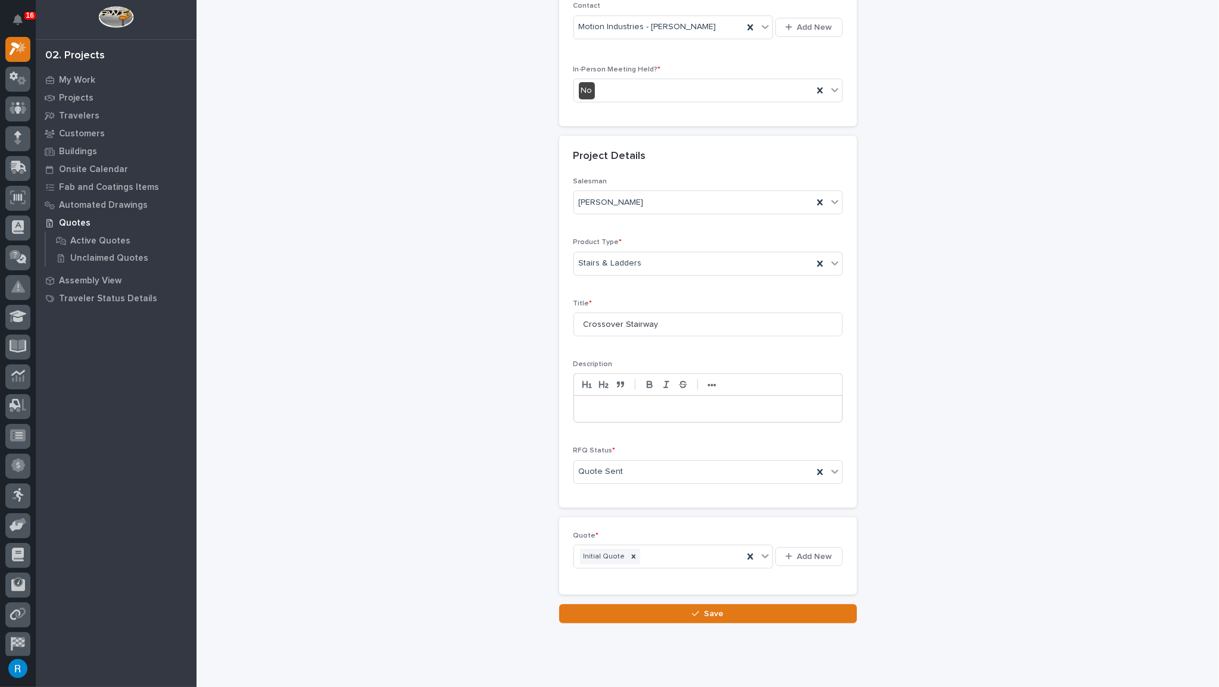
scroll to position [317, 0]
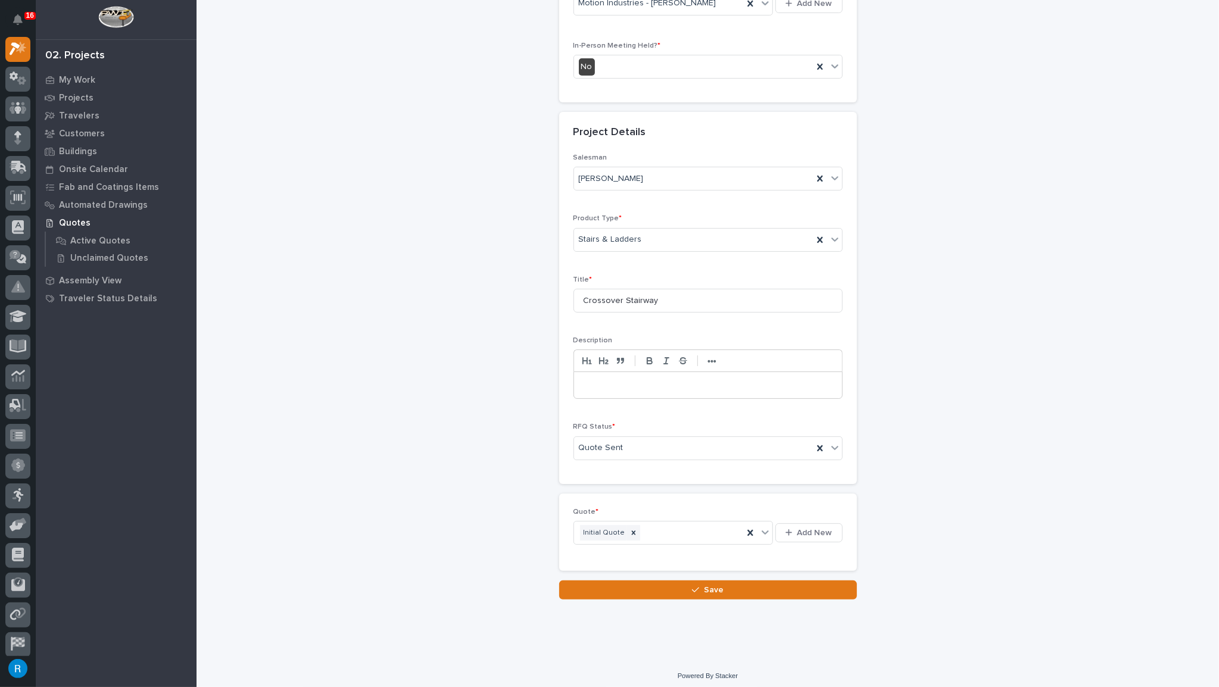
click at [603, 382] on p at bounding box center [708, 385] width 250 height 12
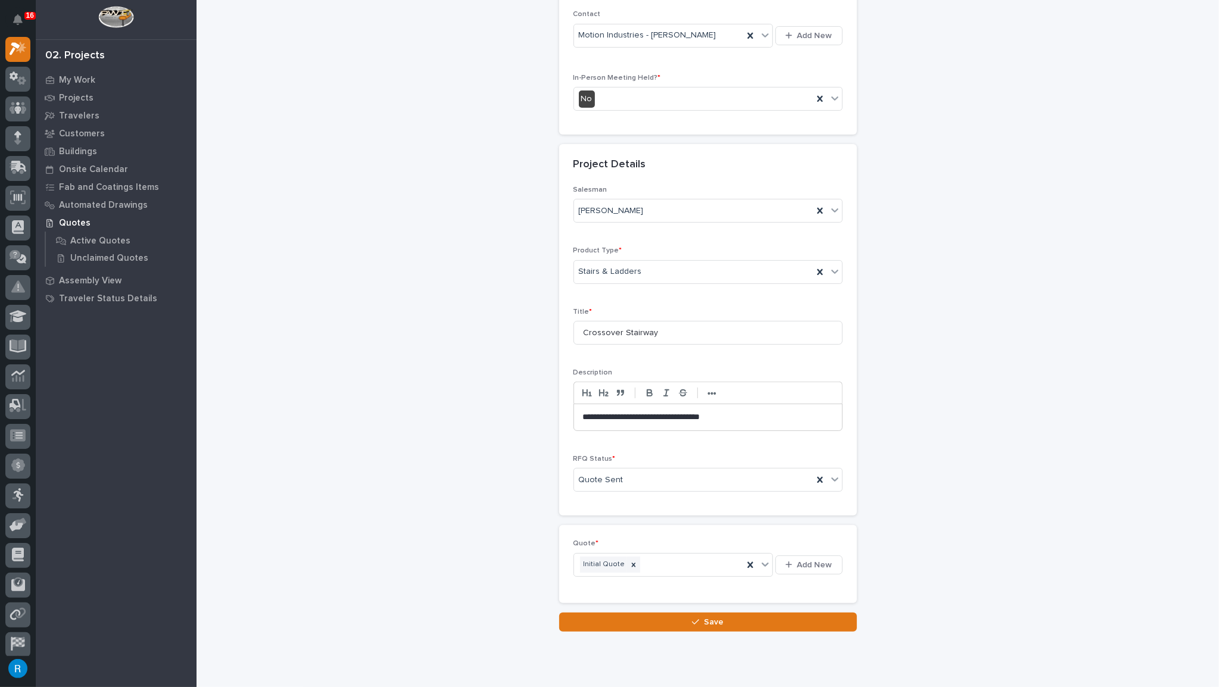
scroll to position [263, 0]
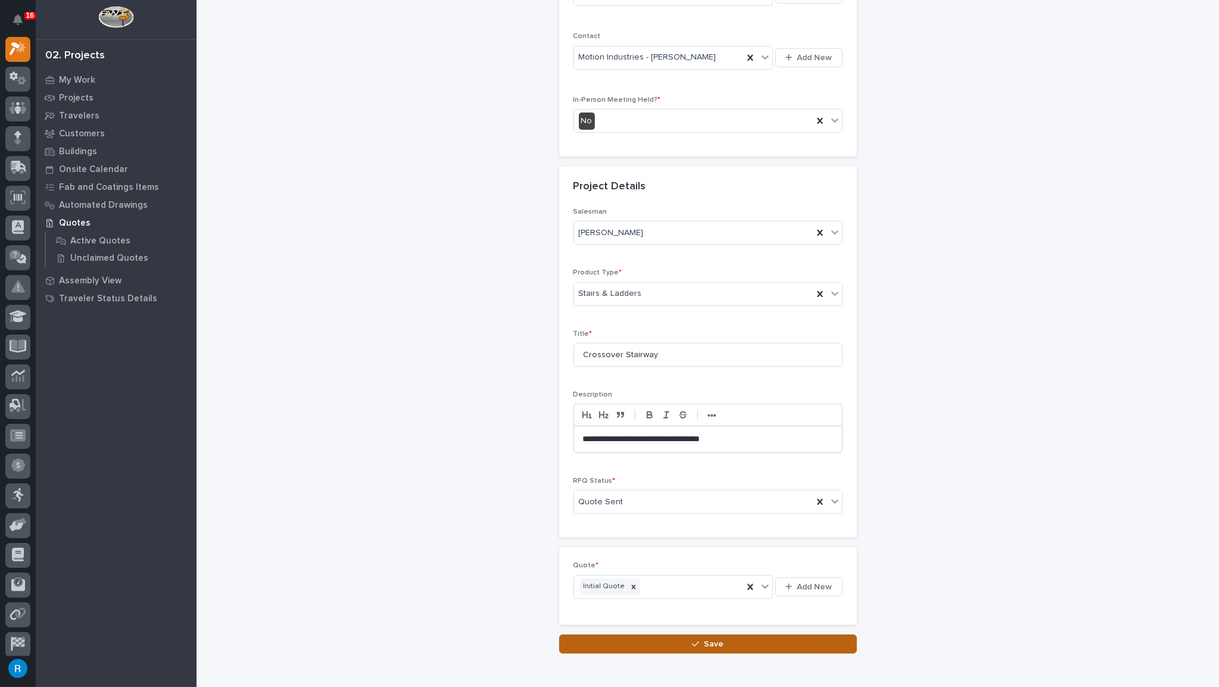
click at [704, 639] on span "Save" at bounding box center [714, 644] width 20 height 11
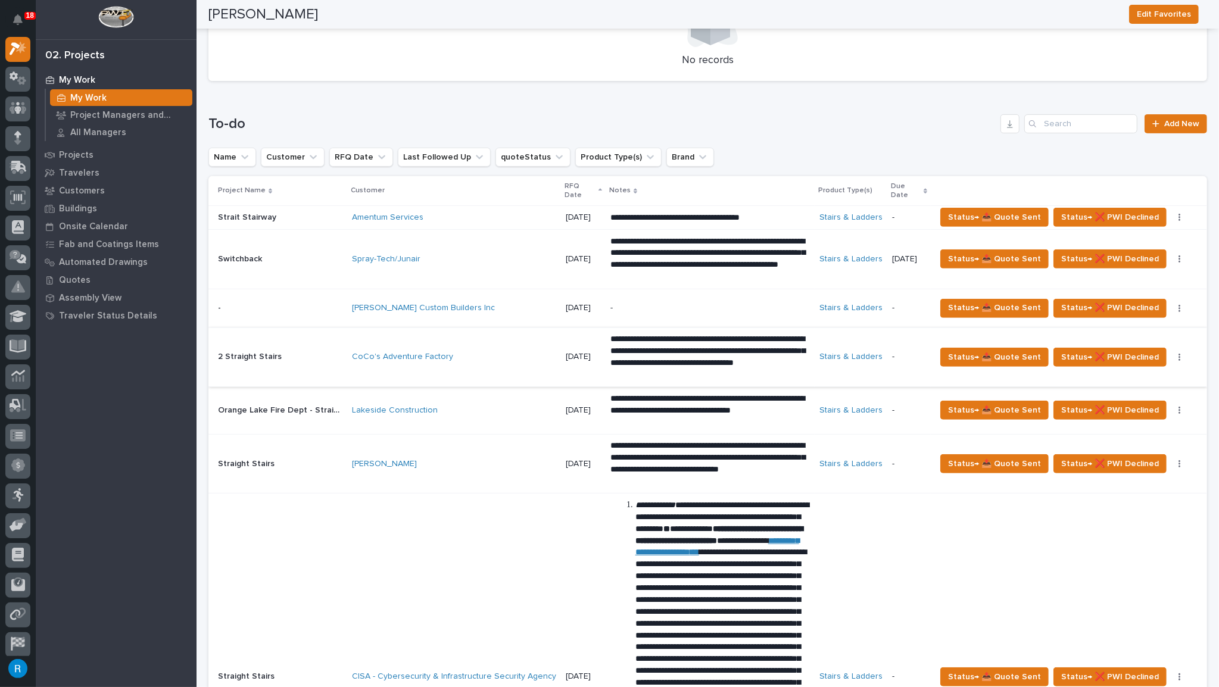
scroll to position [433, 0]
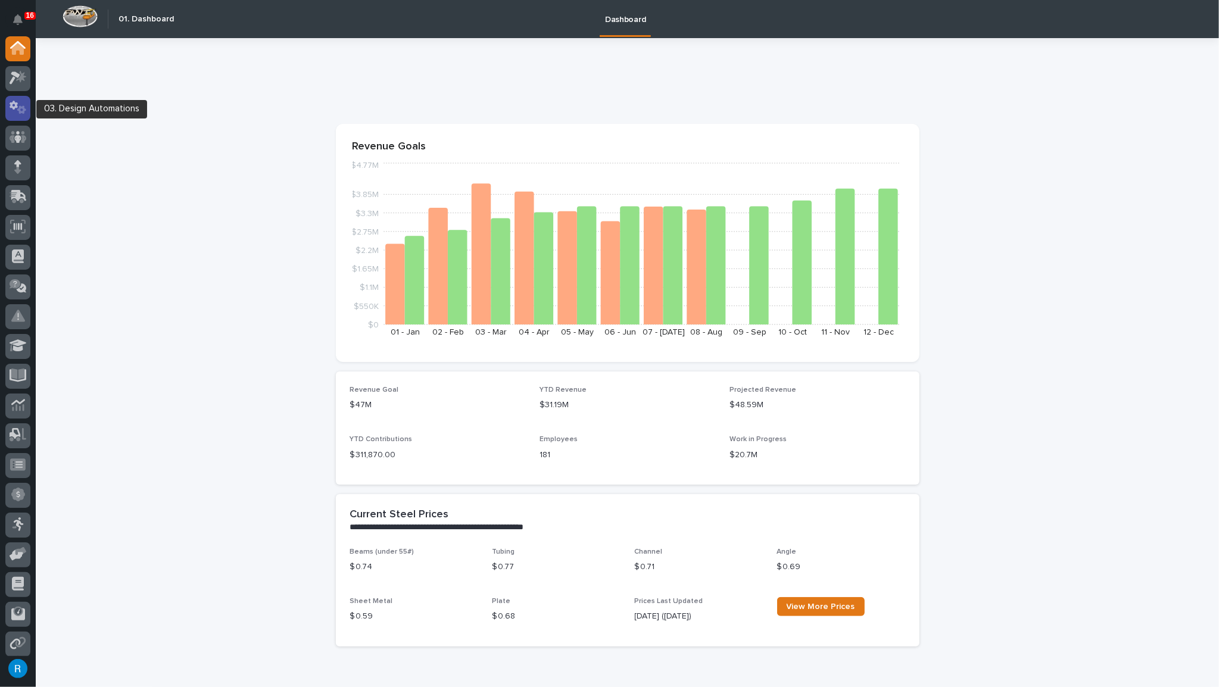
click at [19, 108] on icon at bounding box center [21, 110] width 9 height 8
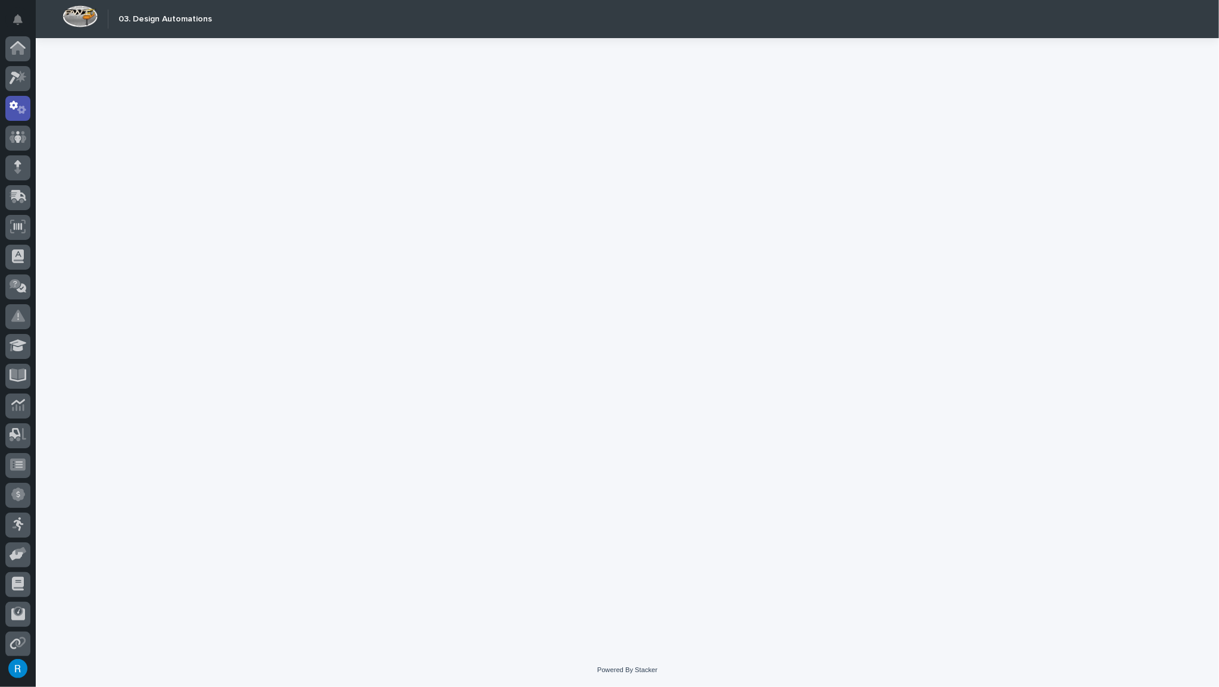
scroll to position [59, 0]
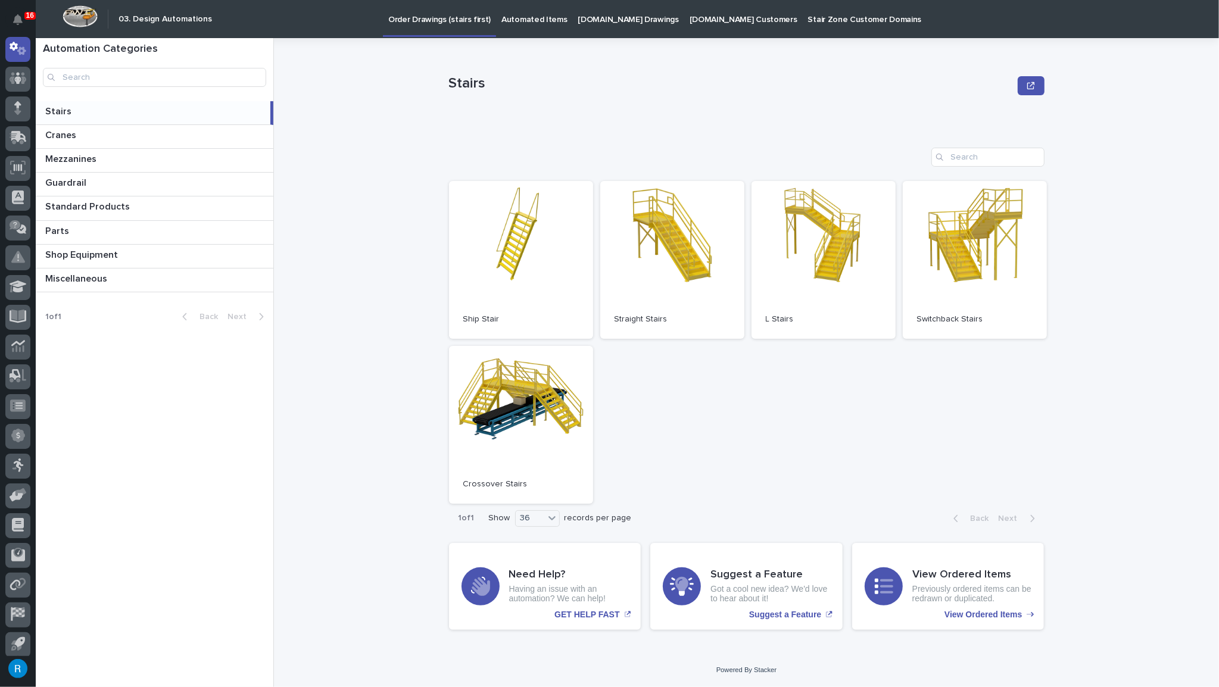
click at [522, 18] on p "Automated Items" at bounding box center [534, 12] width 66 height 25
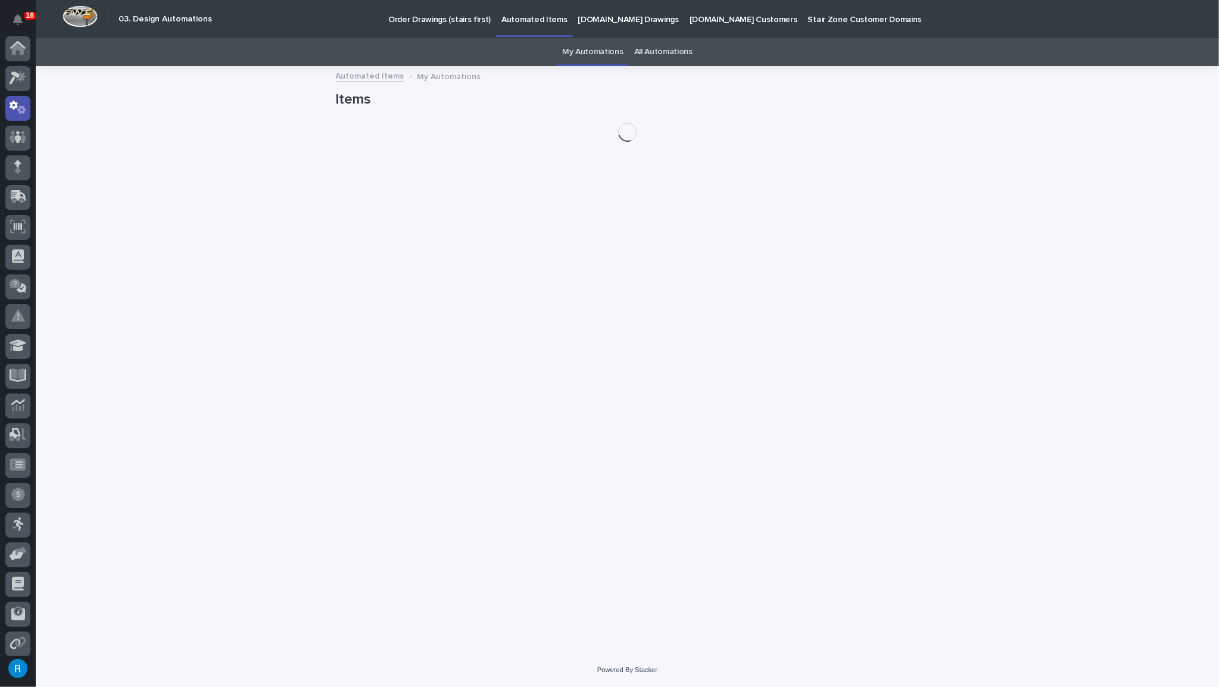
scroll to position [59, 0]
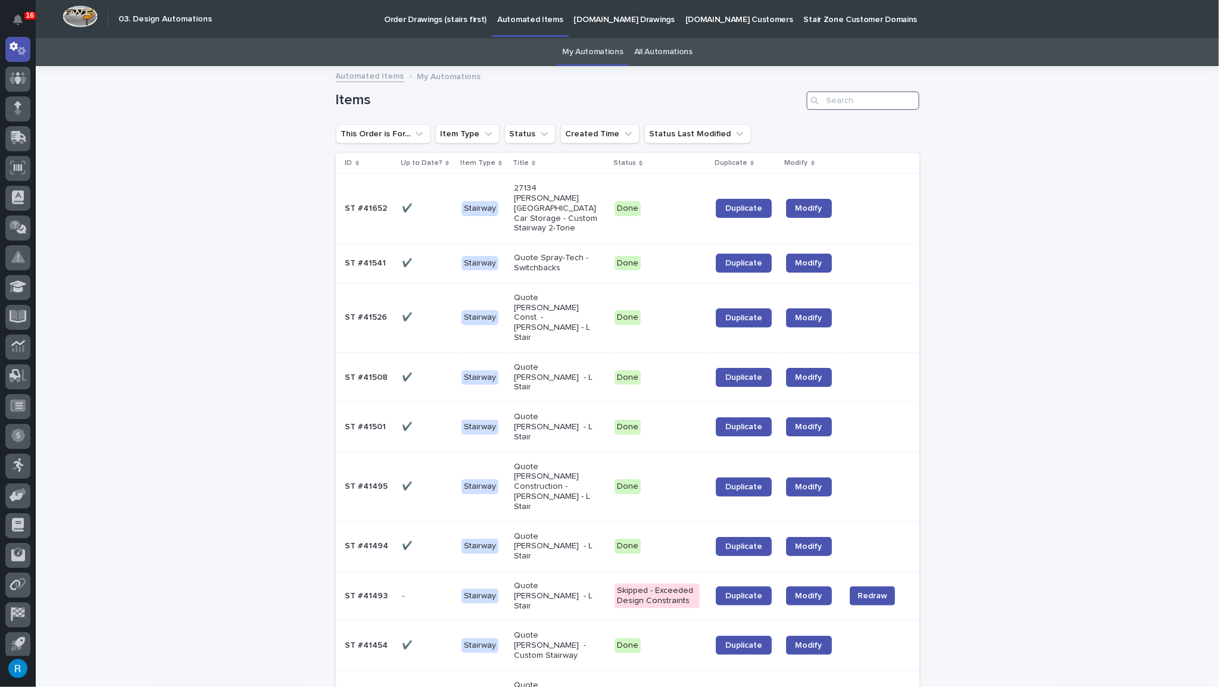
click at [826, 96] on input "Search" at bounding box center [862, 100] width 113 height 19
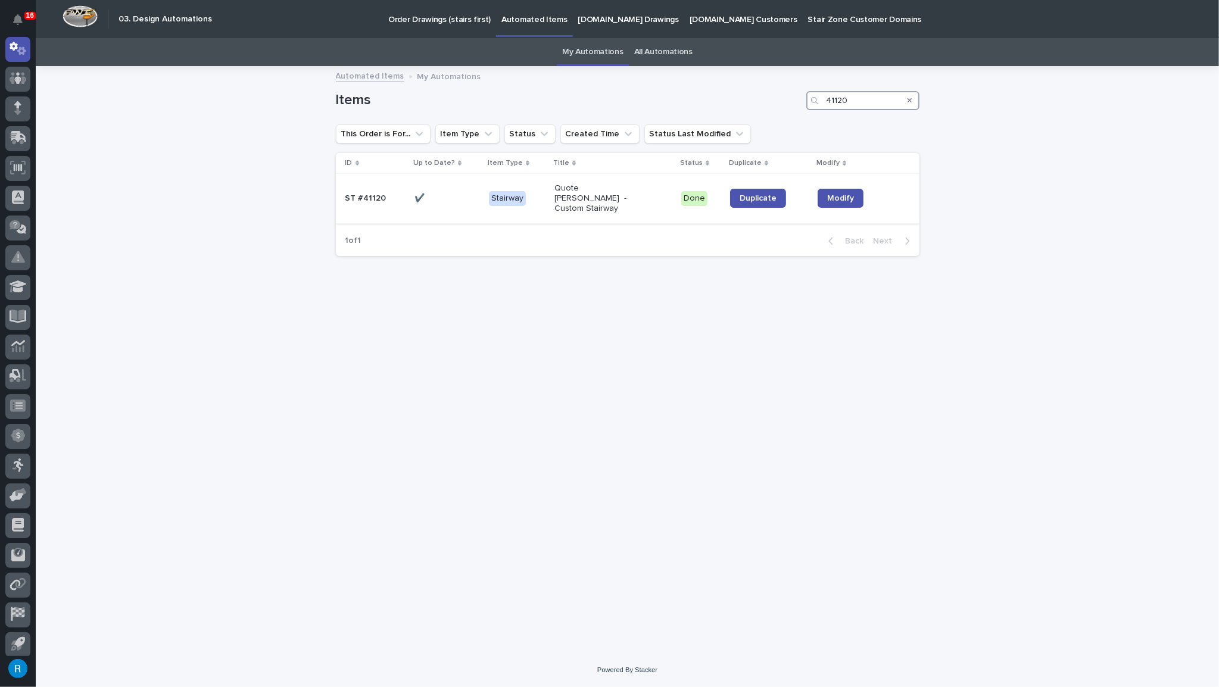
type input "41120"
click at [455, 194] on p at bounding box center [446, 199] width 65 height 10
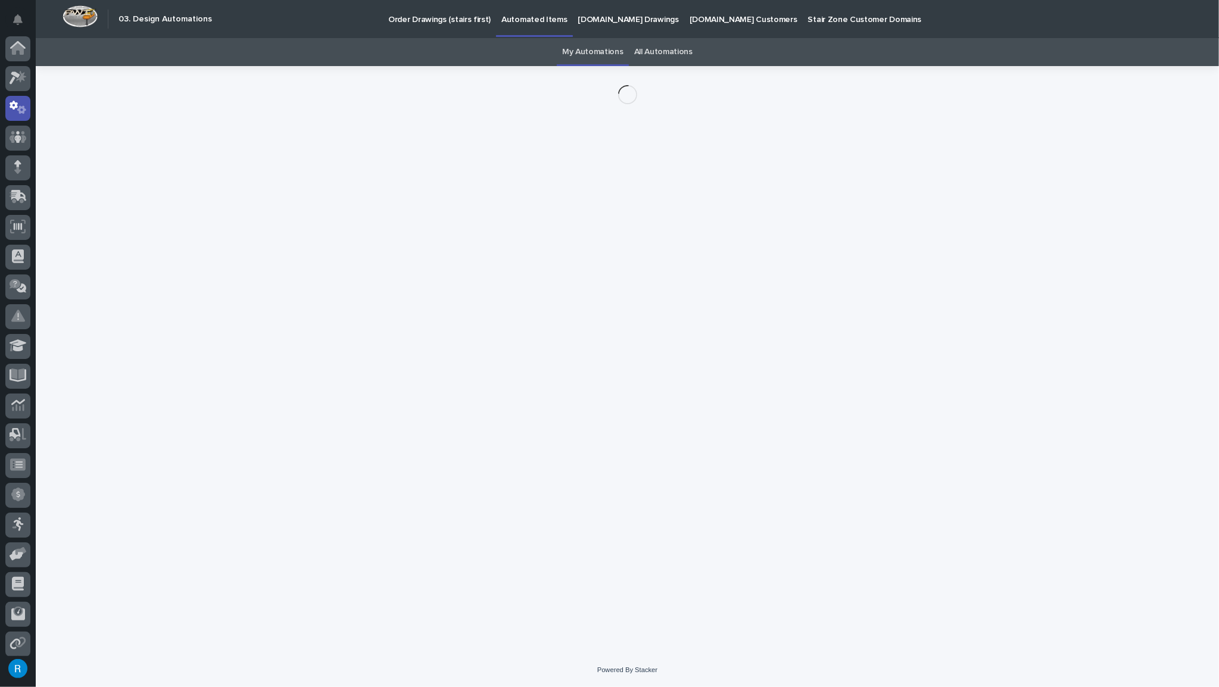
scroll to position [59, 0]
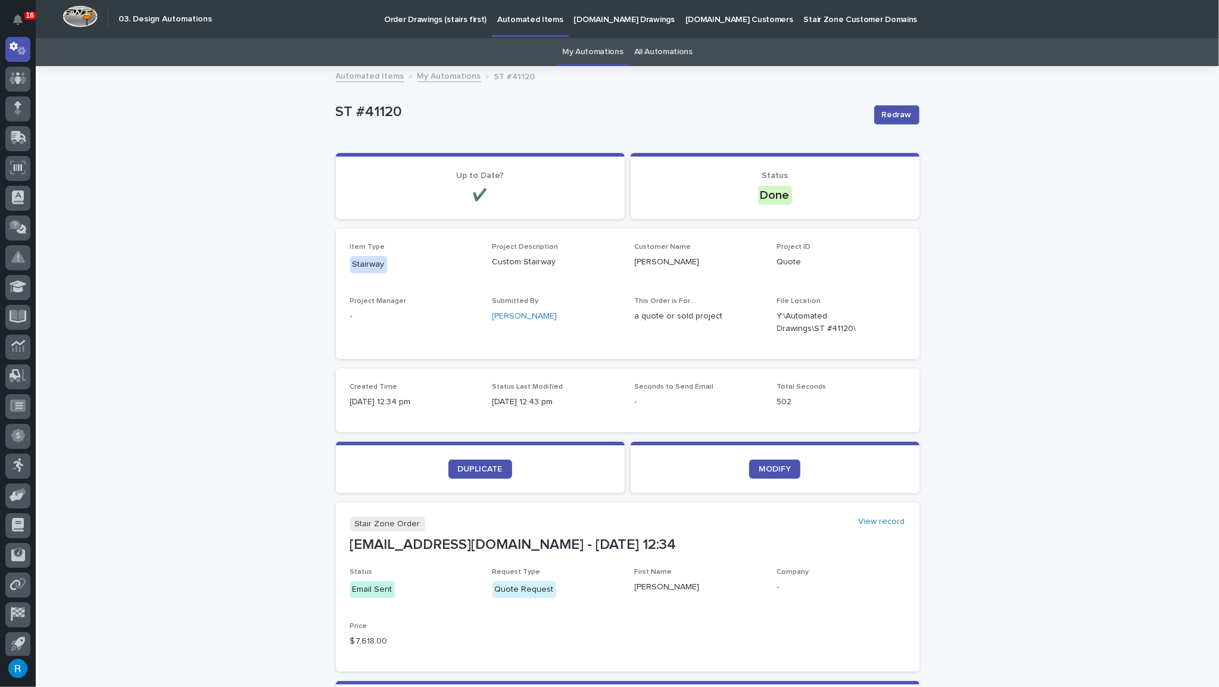
click at [591, 19] on p "[DOMAIN_NAME] Drawings" at bounding box center [624, 12] width 101 height 25
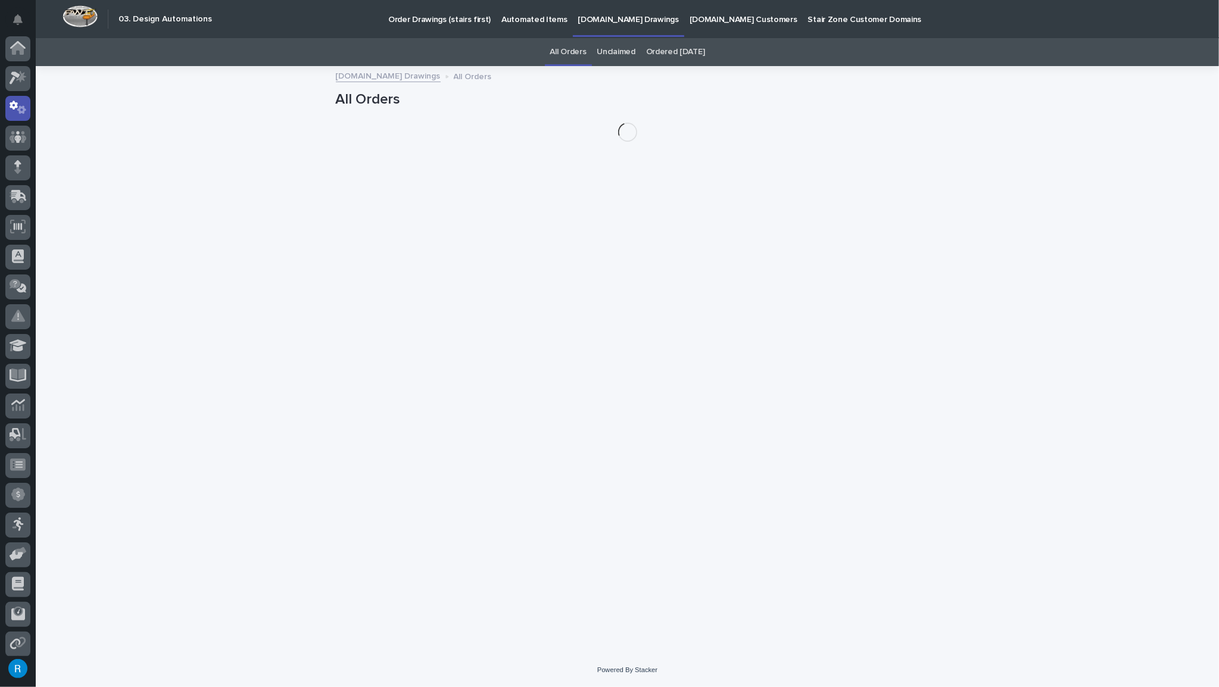
scroll to position [59, 0]
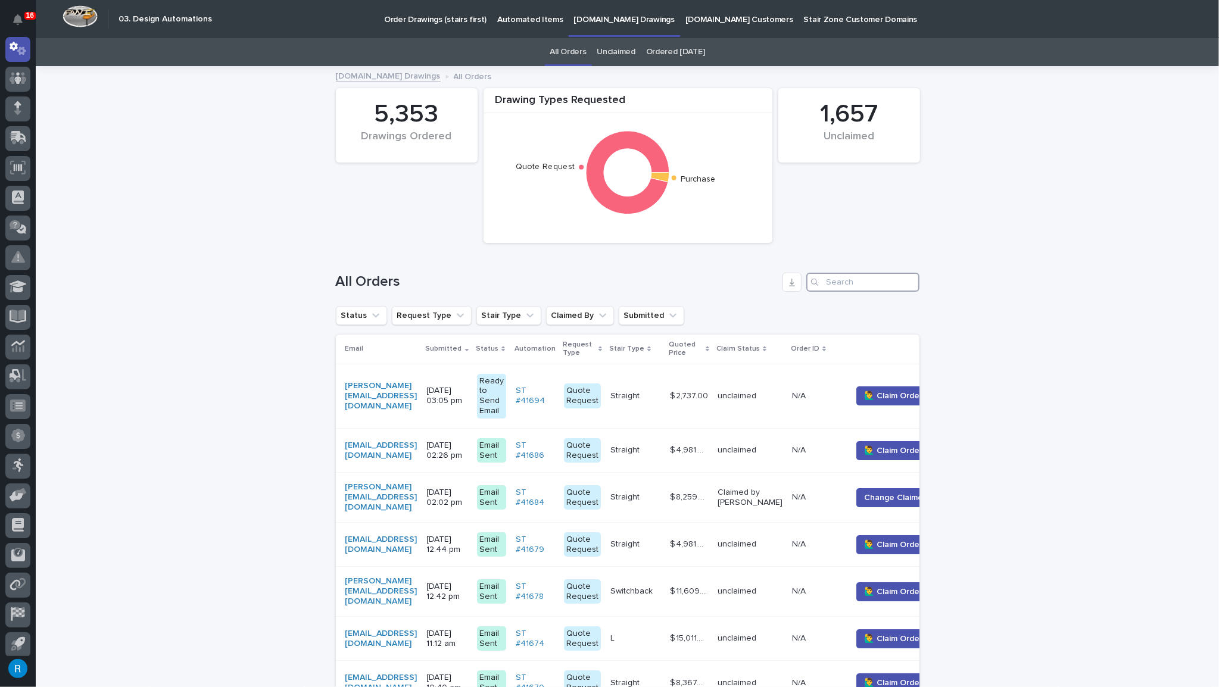
click at [824, 281] on input "Search" at bounding box center [862, 282] width 113 height 19
type input "5"
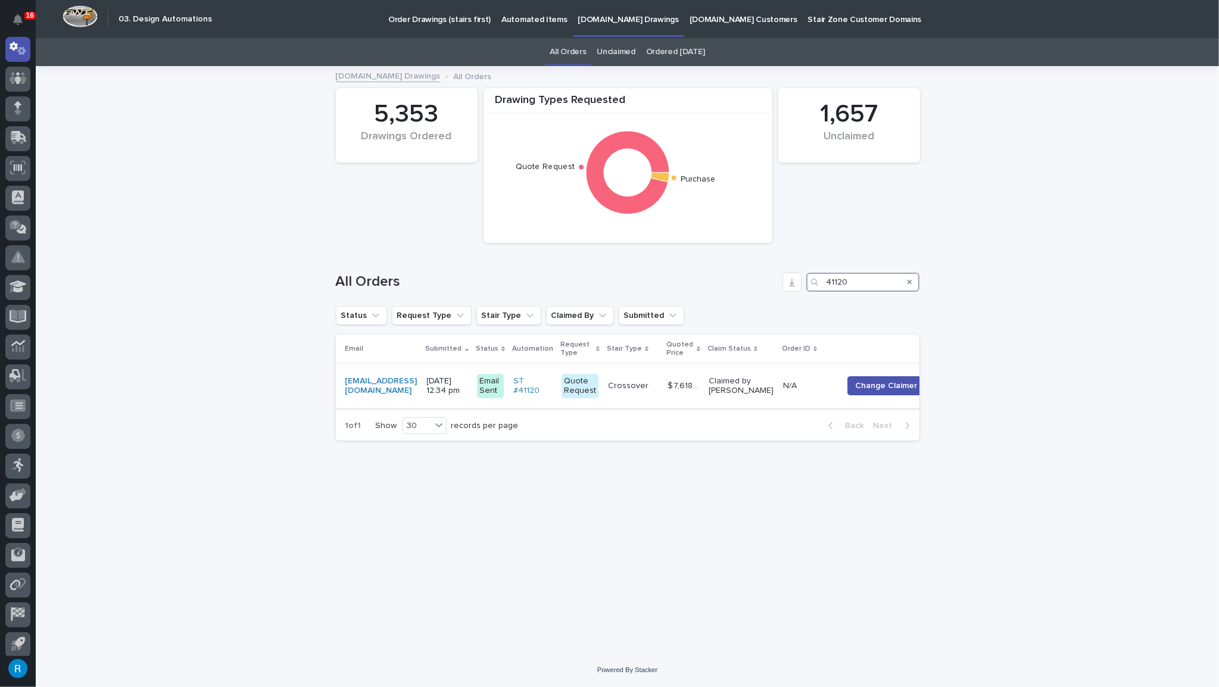
type input "41120"
click at [649, 389] on td "Crossover Crossover" at bounding box center [633, 386] width 60 height 45
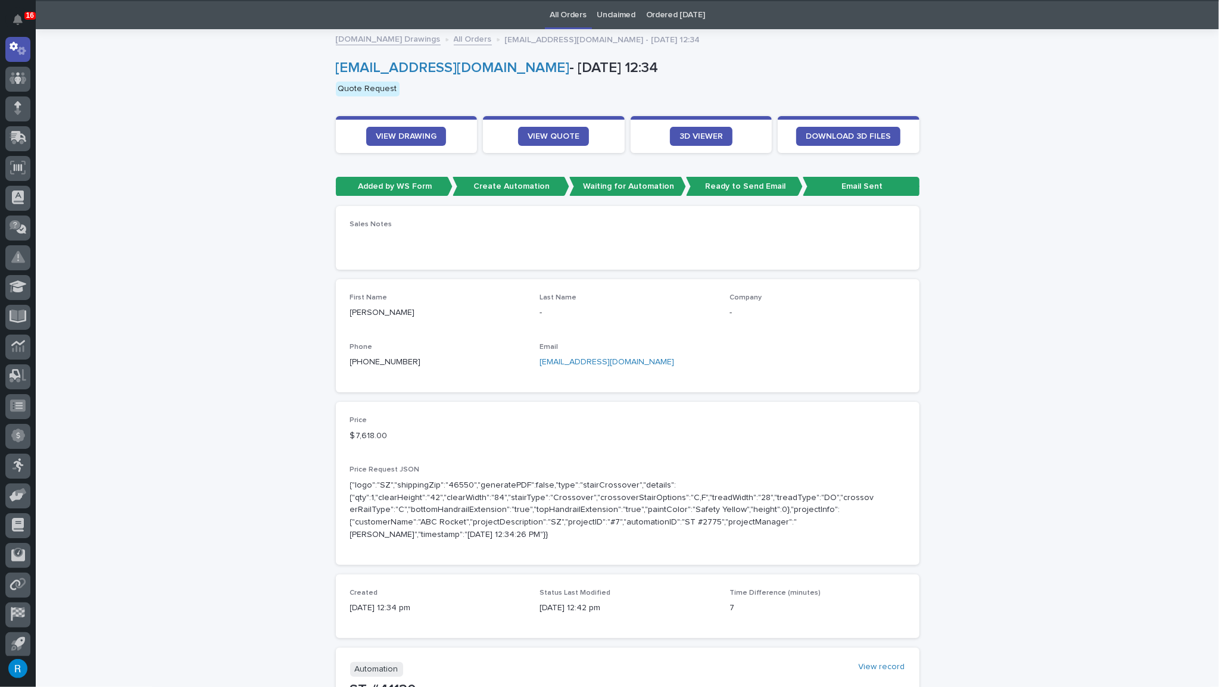
scroll to position [38, 0]
click at [404, 133] on span "VIEW DRAWING" at bounding box center [406, 136] width 61 height 8
click at [538, 138] on span "VIEW QUOTE" at bounding box center [554, 136] width 52 height 8
